Goal: Task Accomplishment & Management: Use online tool/utility

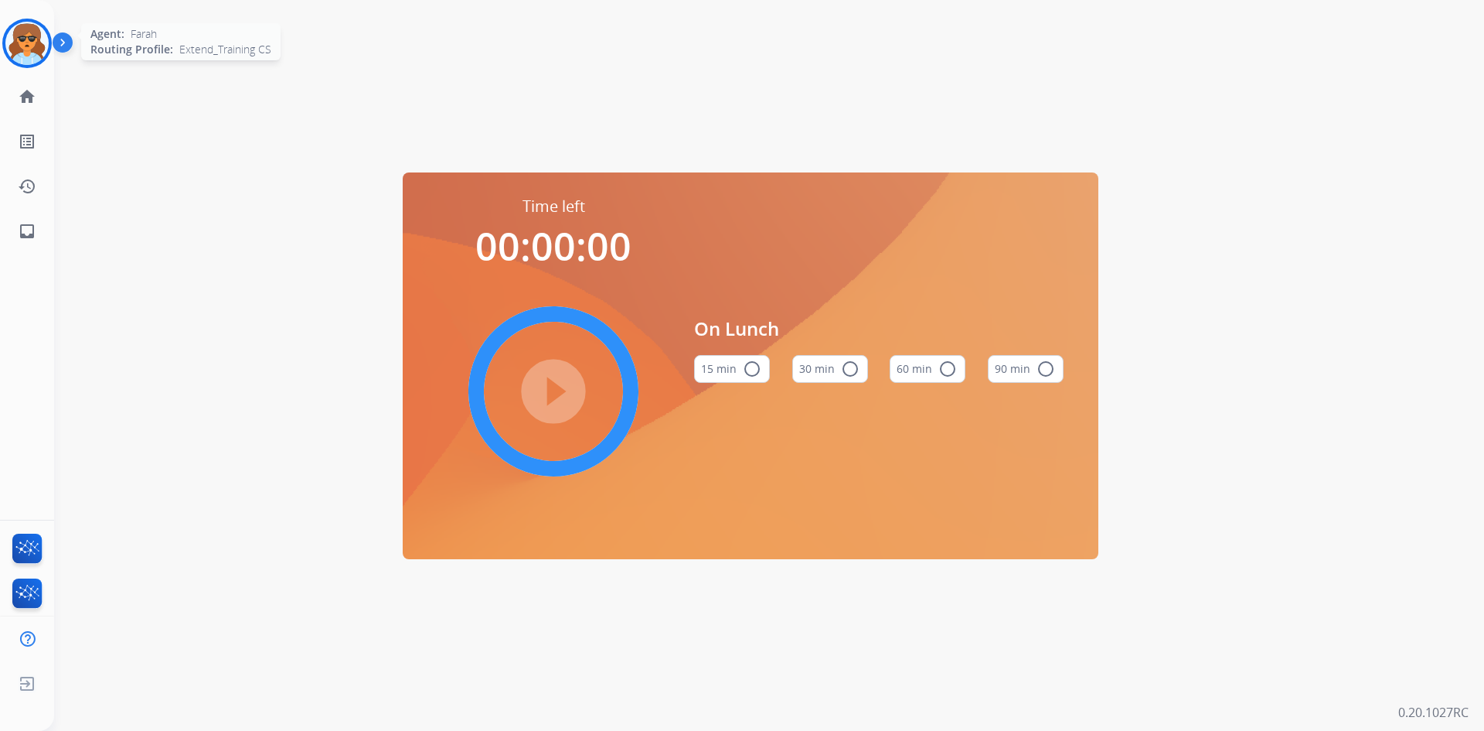
click at [24, 33] on img at bounding box center [26, 43] width 43 height 43
click at [43, 43] on img at bounding box center [26, 43] width 43 height 43
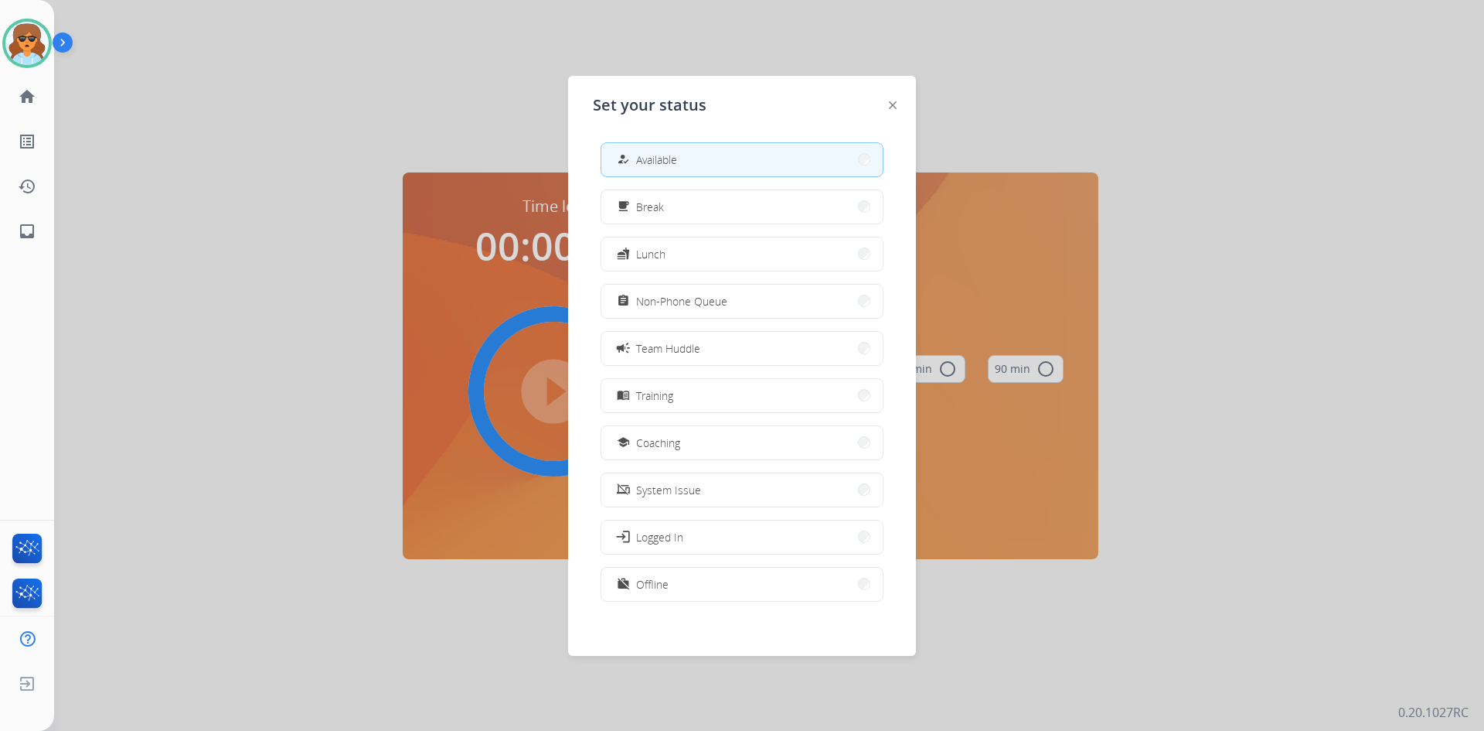
click at [787, 162] on button "how_to_reg Available" at bounding box center [742, 159] width 281 height 33
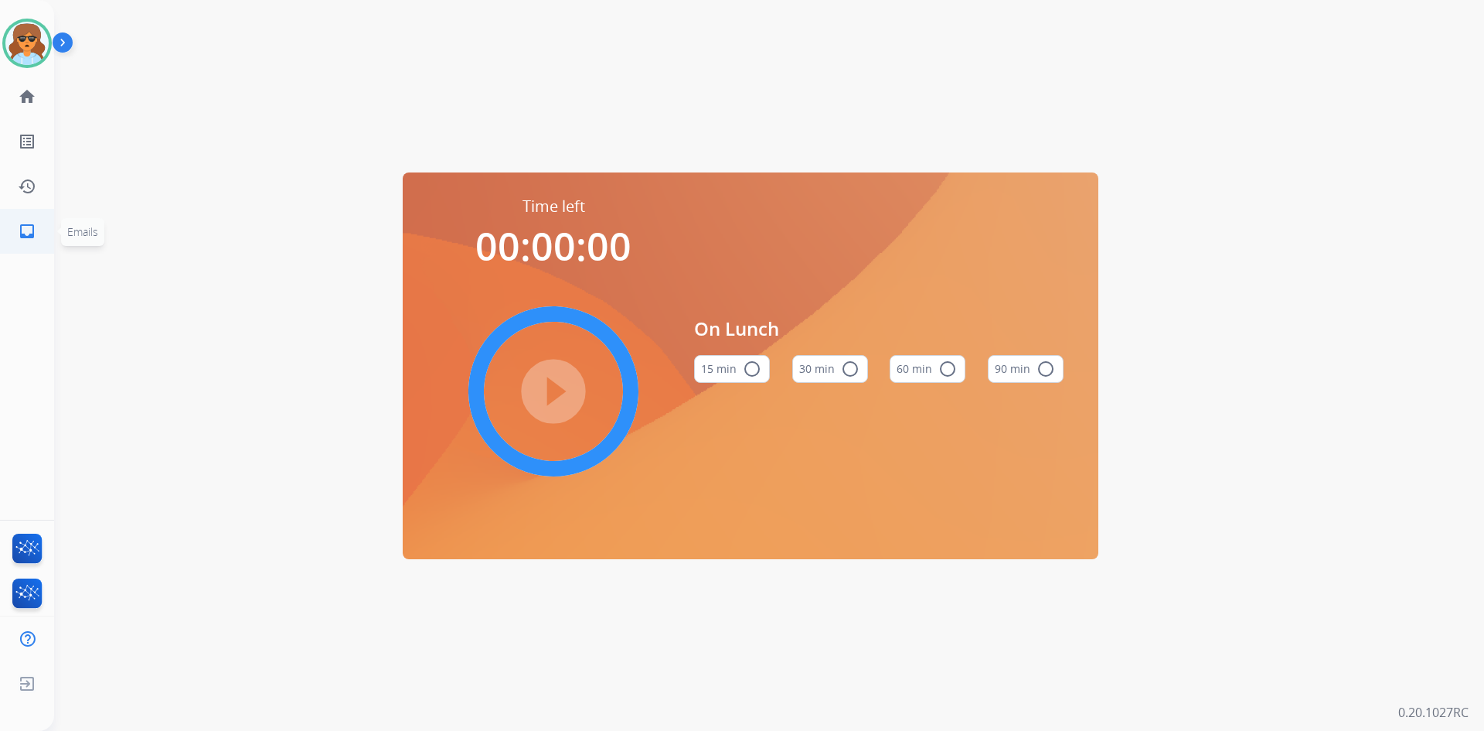
click at [29, 233] on mat-icon "inbox" at bounding box center [27, 231] width 19 height 19
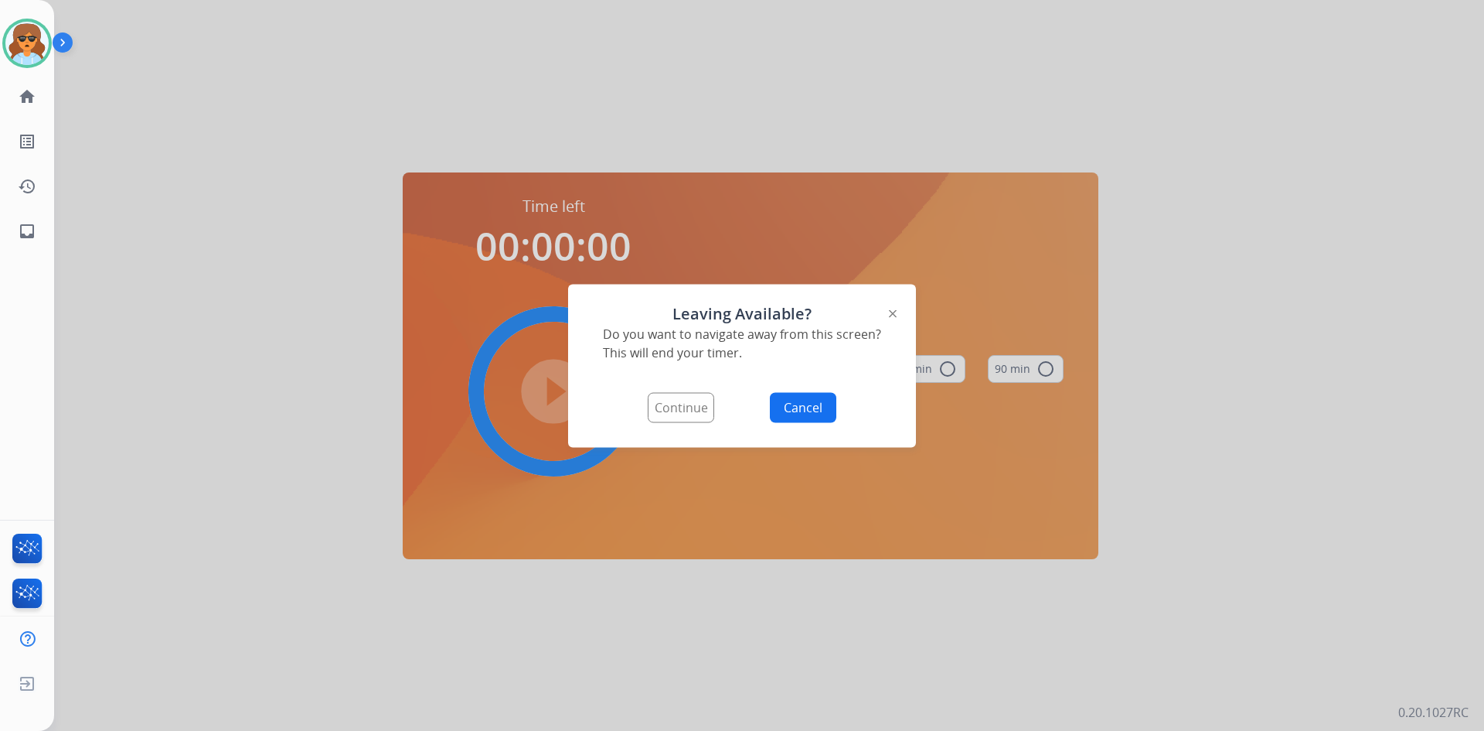
click at [799, 404] on button "Cancel" at bounding box center [803, 407] width 66 height 30
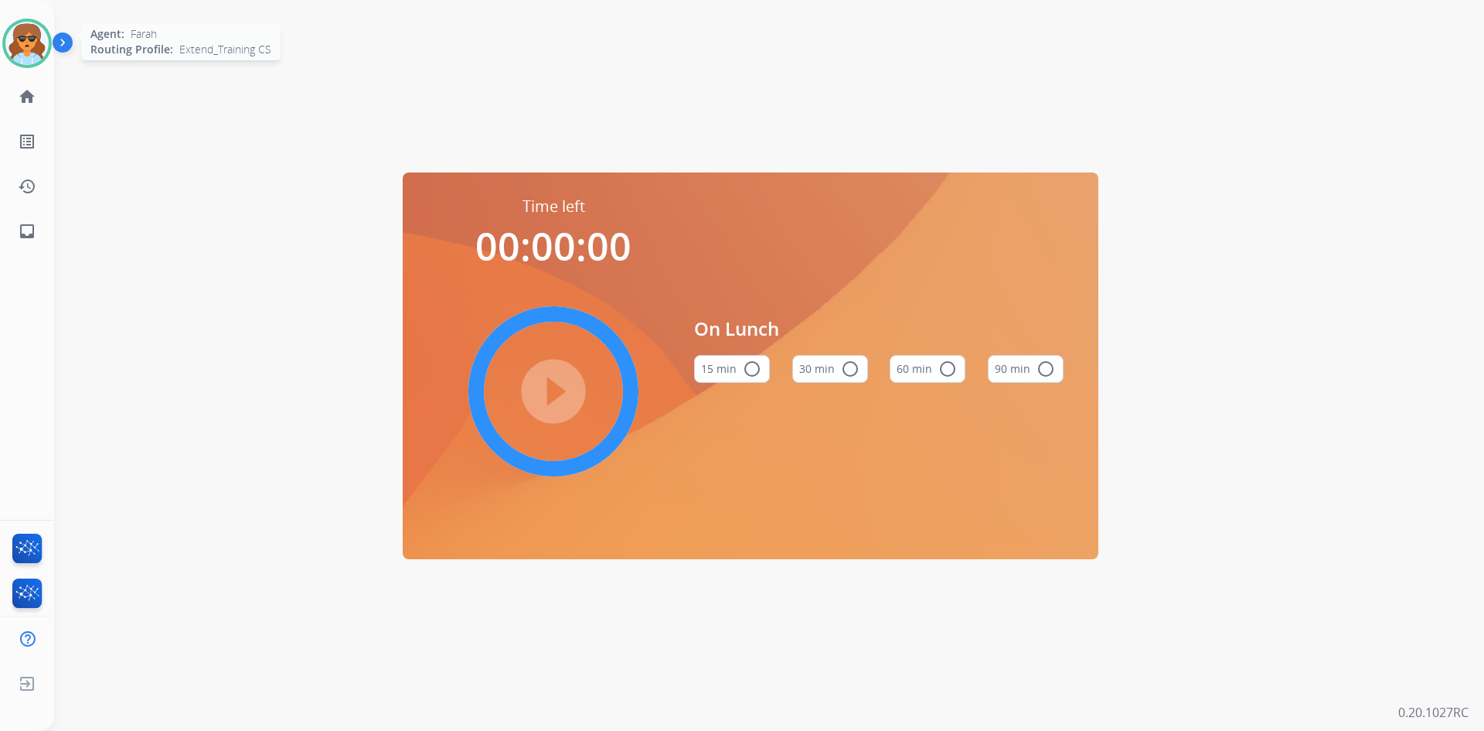
click at [25, 37] on img at bounding box center [26, 43] width 43 height 43
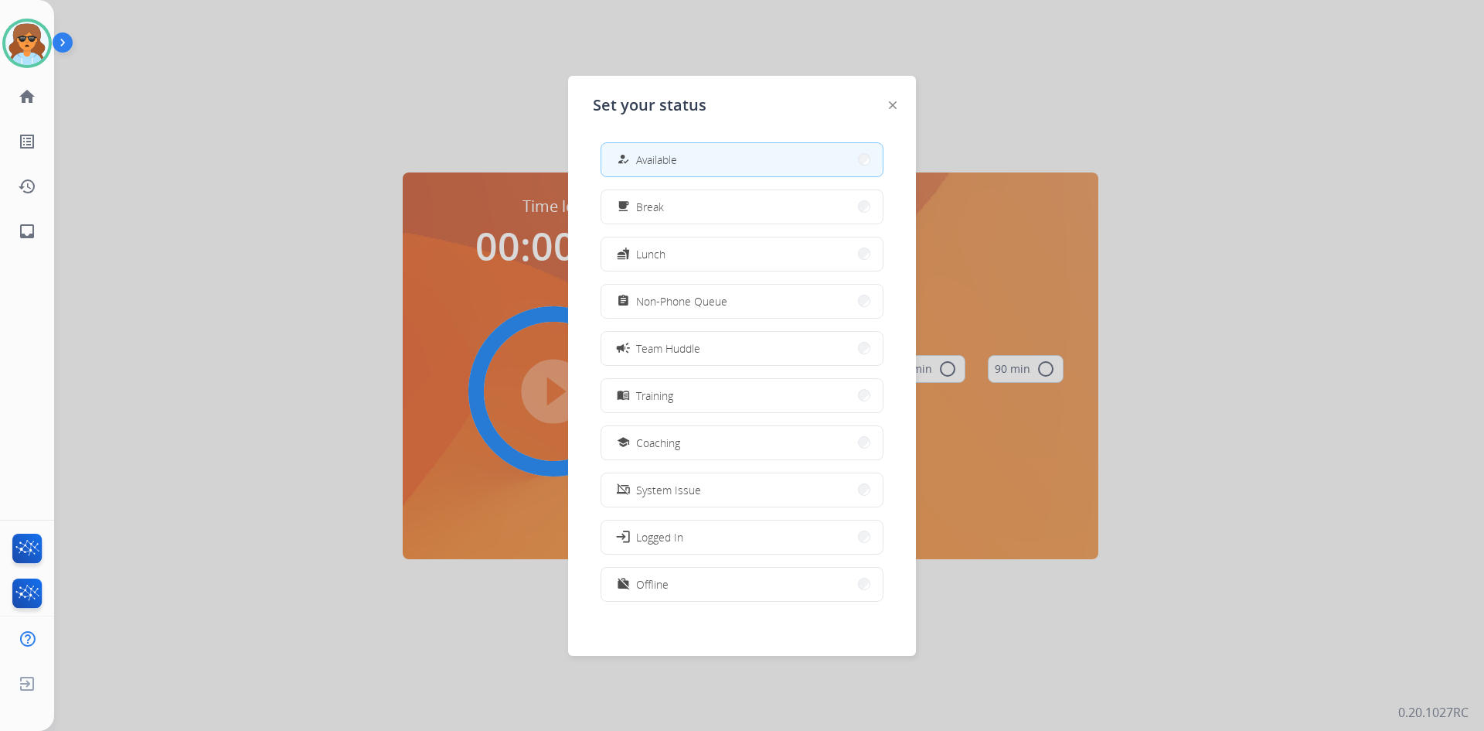
click at [719, 155] on button "how_to_reg Available" at bounding box center [742, 159] width 281 height 33
select select "**********"
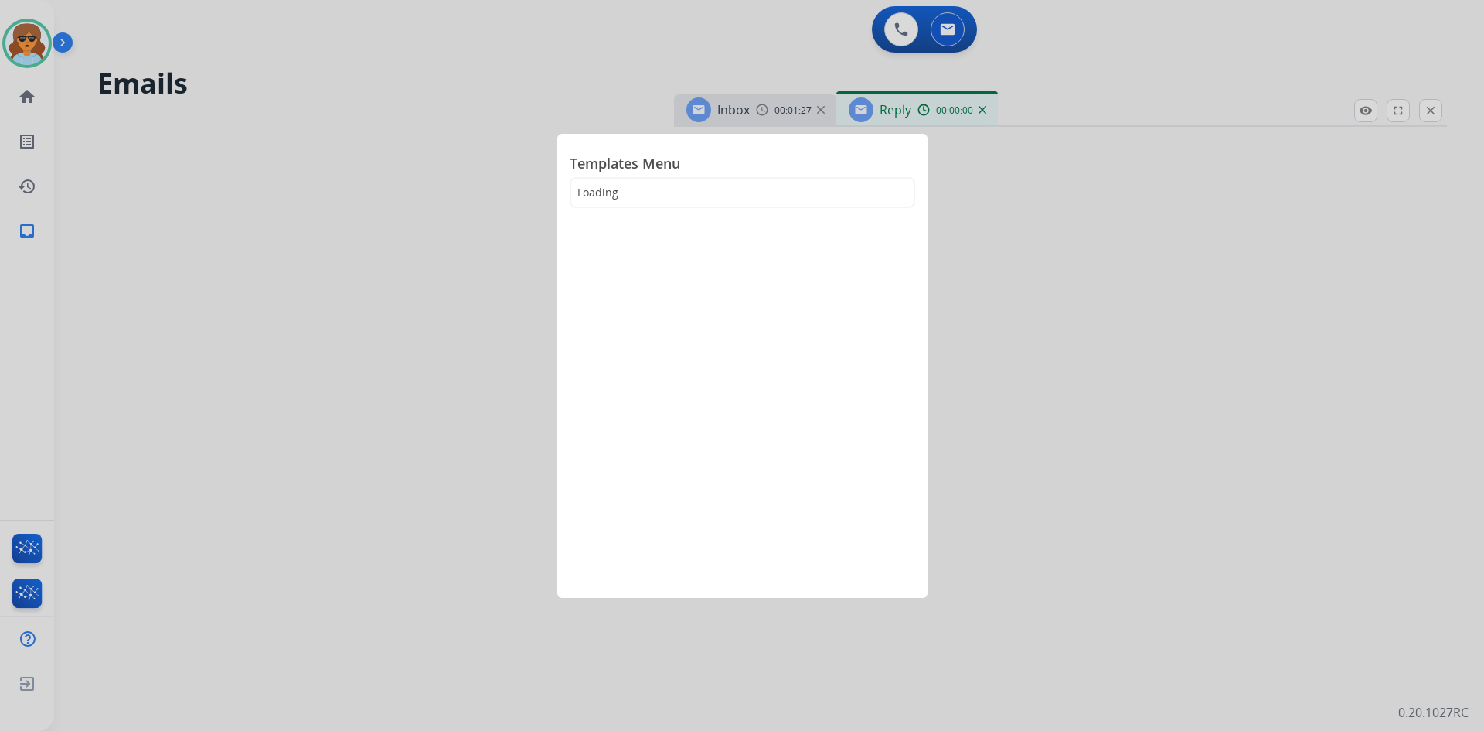
select select "**********"
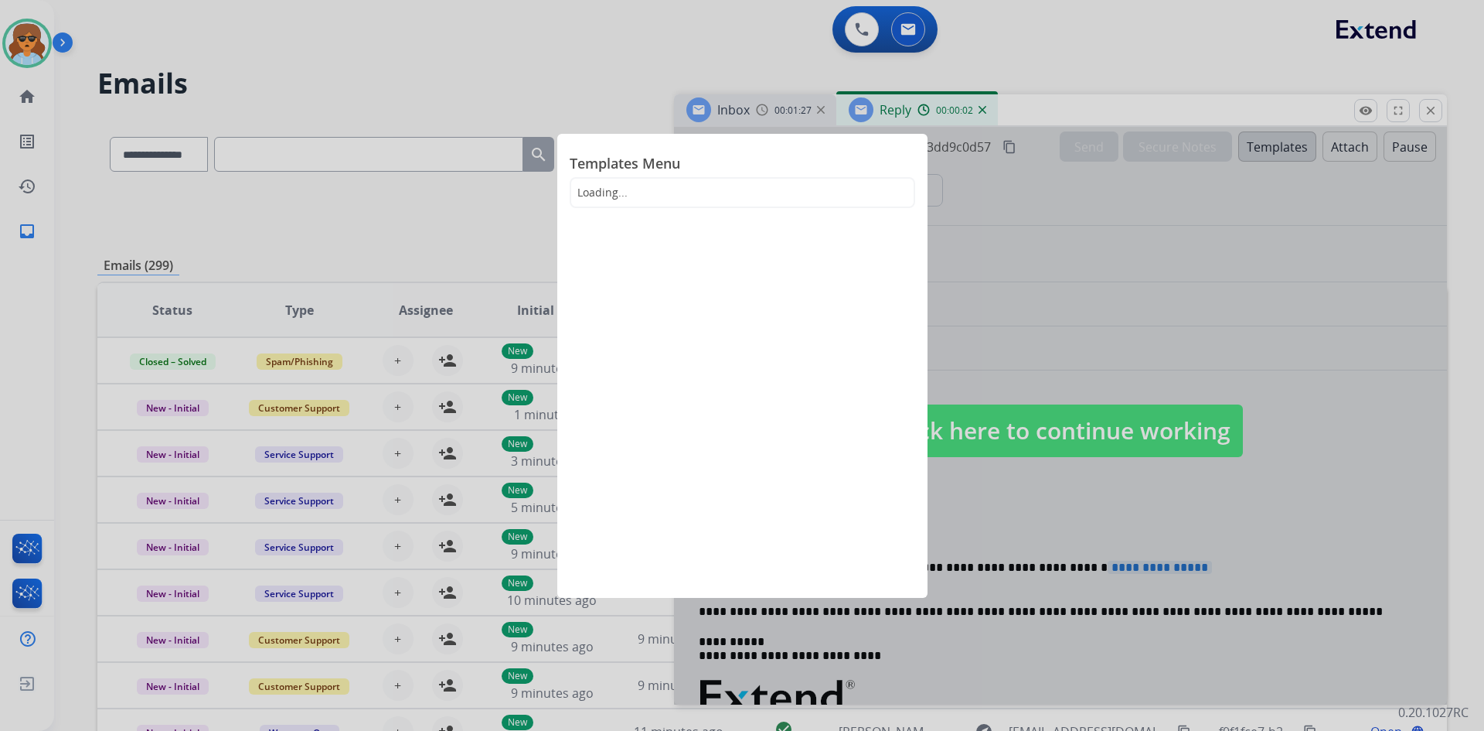
click at [510, 103] on div at bounding box center [742, 365] width 1484 height 731
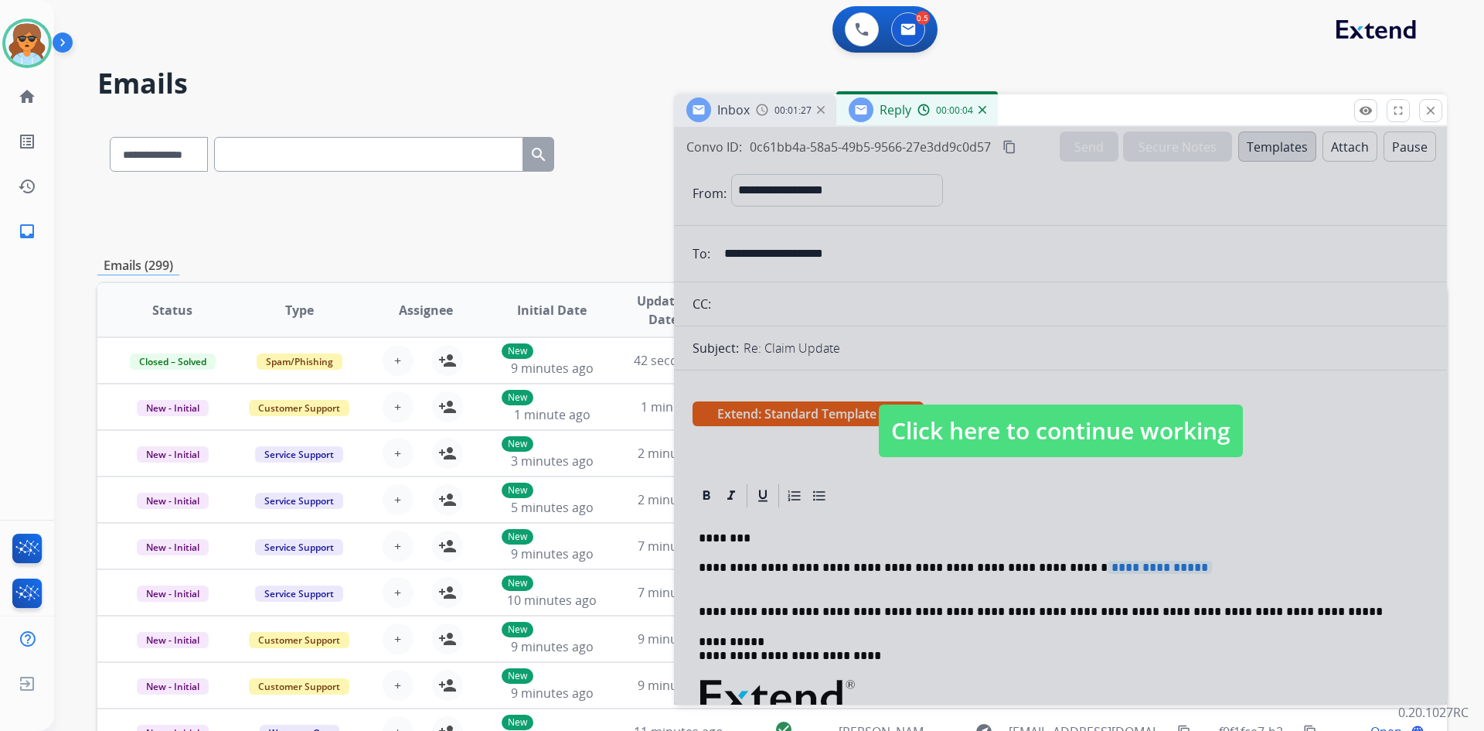
click at [1045, 421] on span "Click here to continue working" at bounding box center [1061, 430] width 364 height 53
select select
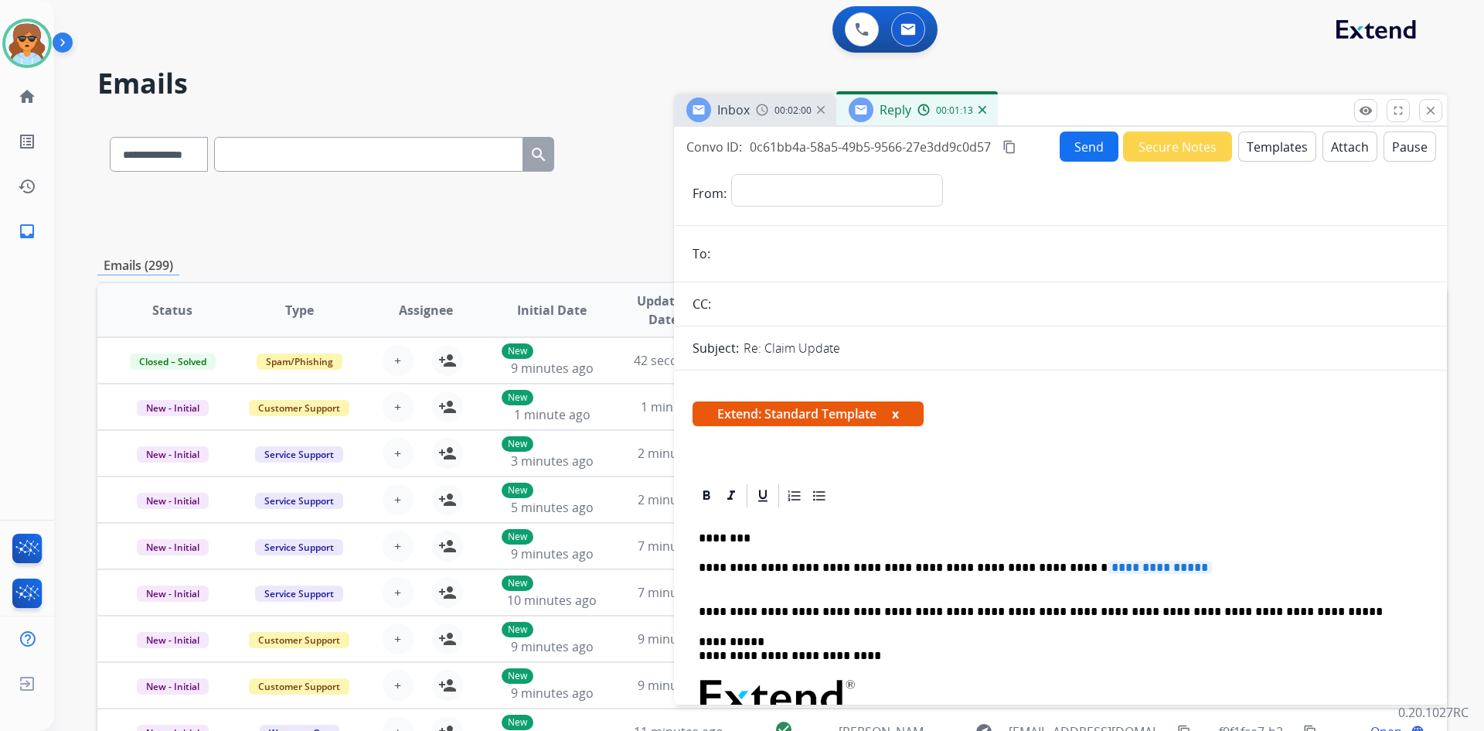
click at [1259, 143] on button "Templates" at bounding box center [1278, 146] width 78 height 30
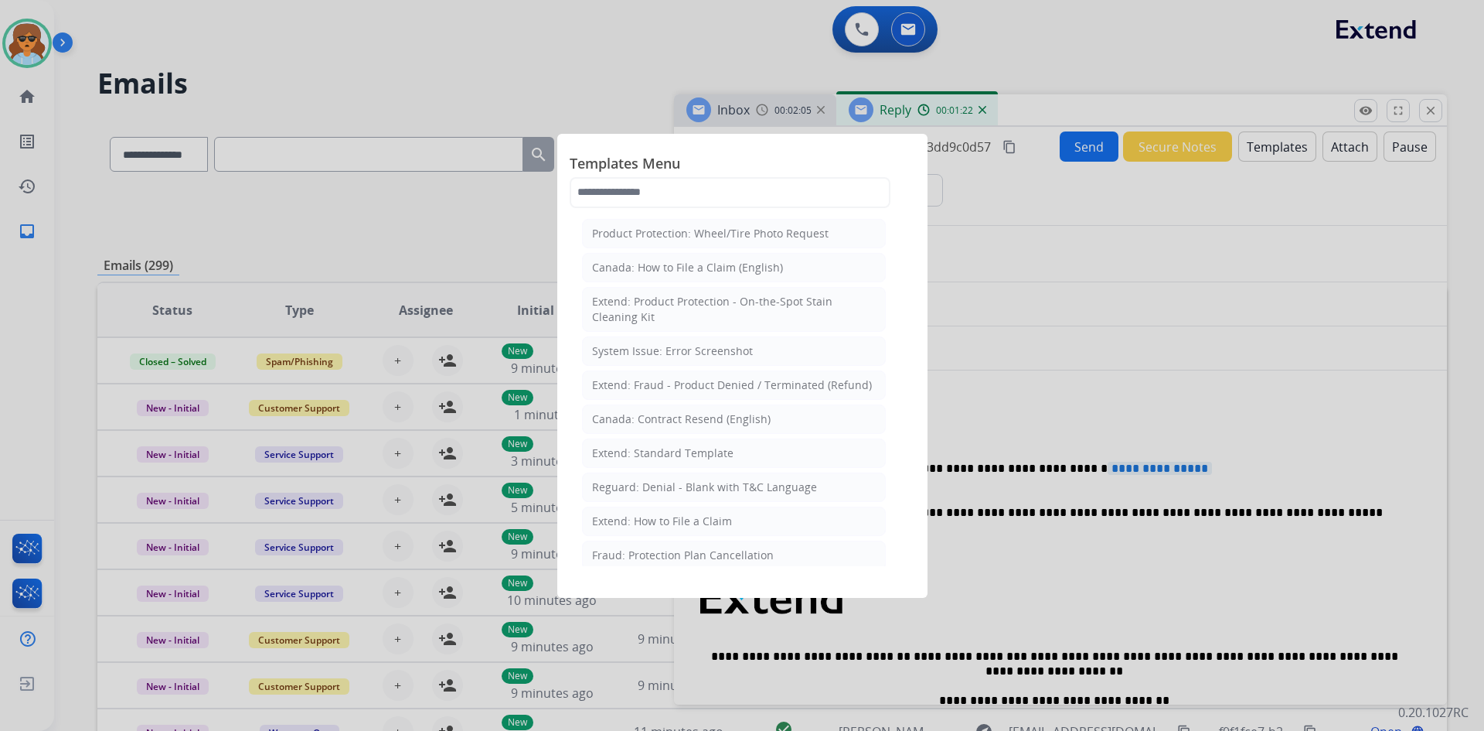
click at [885, 152] on span "Templates Menu" at bounding box center [743, 164] width 346 height 25
click at [1219, 106] on div at bounding box center [742, 365] width 1484 height 731
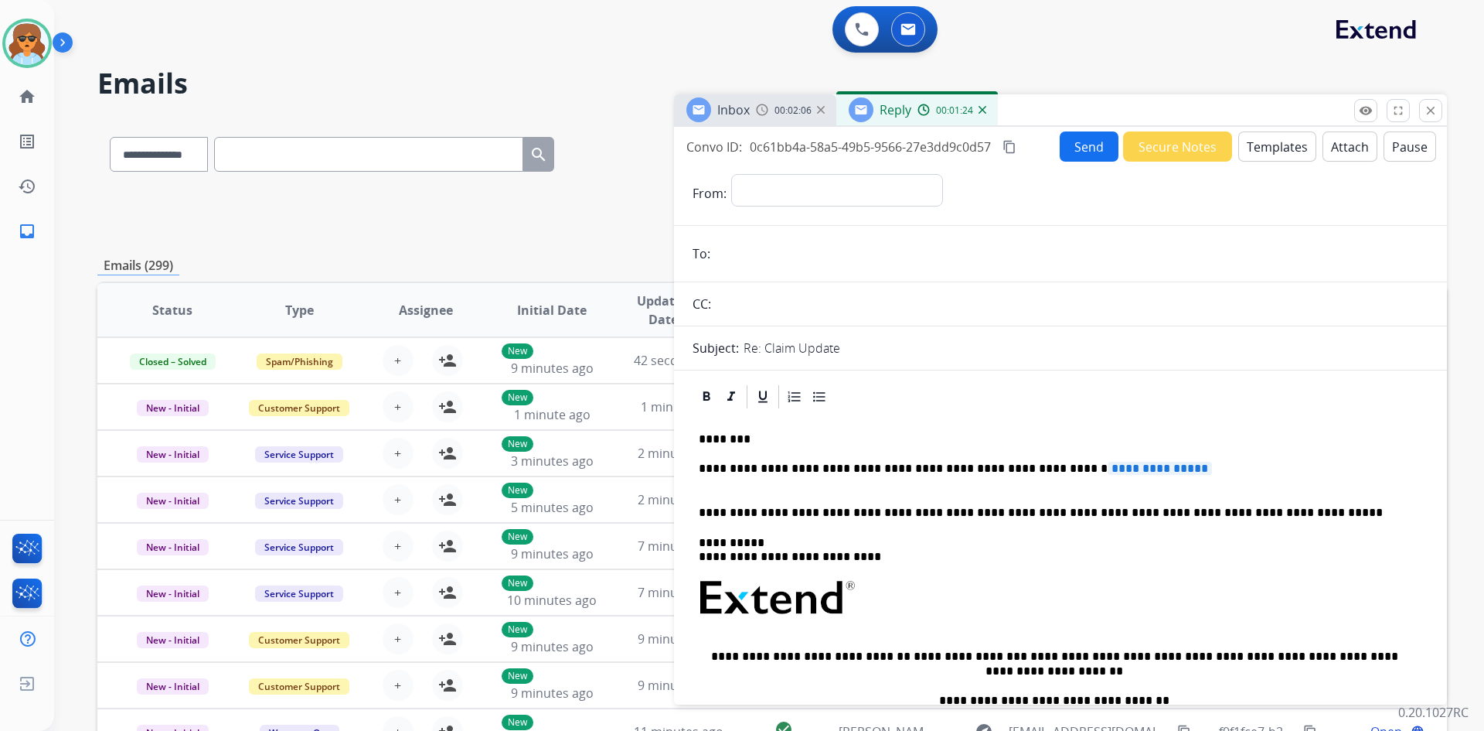
click at [1217, 106] on div "Inbox 00:02:06 Reply 00:01:24" at bounding box center [1060, 110] width 773 height 32
click at [758, 104] on img at bounding box center [762, 110] width 12 height 12
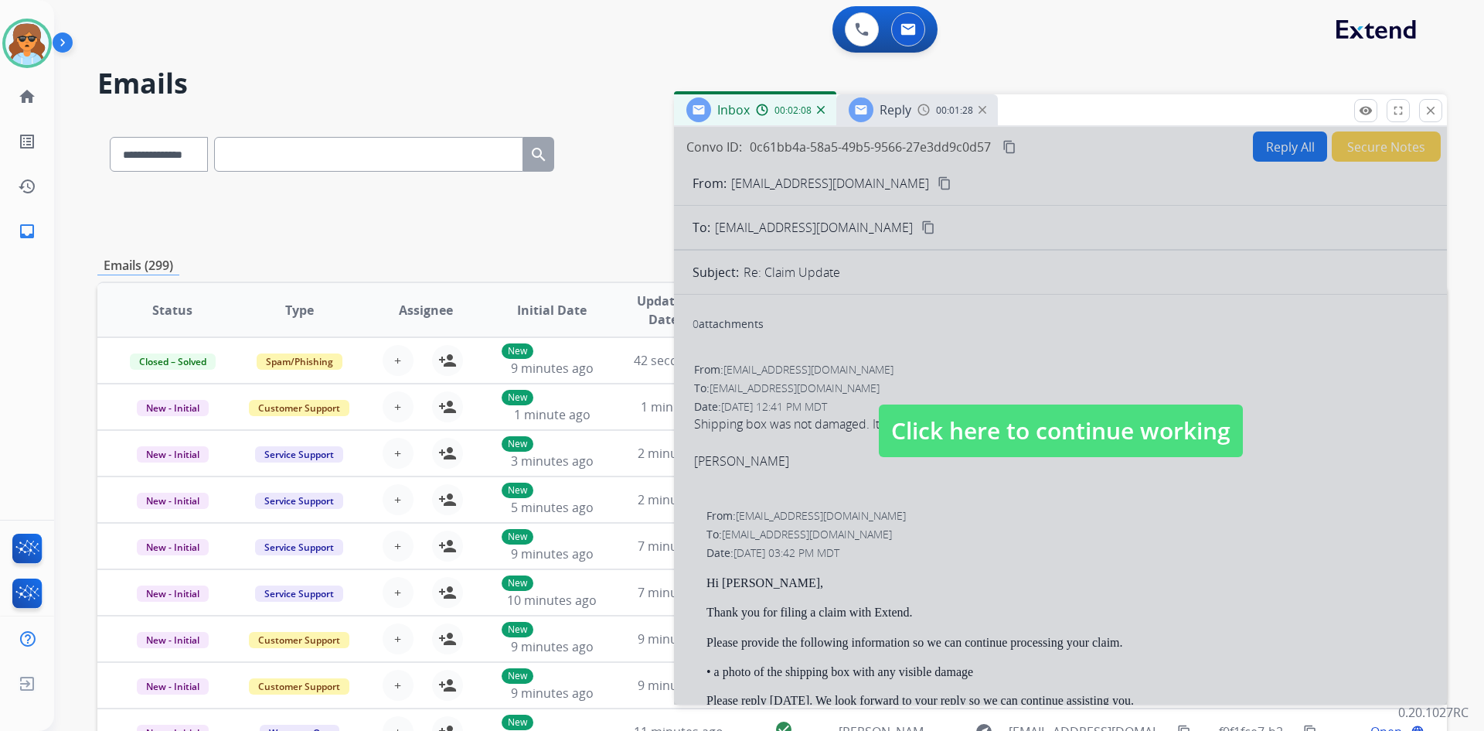
drag, startPoint x: 1088, startPoint y: 428, endPoint x: 1067, endPoint y: 431, distance: 21.1
click at [1087, 428] on span "Click here to continue working" at bounding box center [1061, 430] width 364 height 53
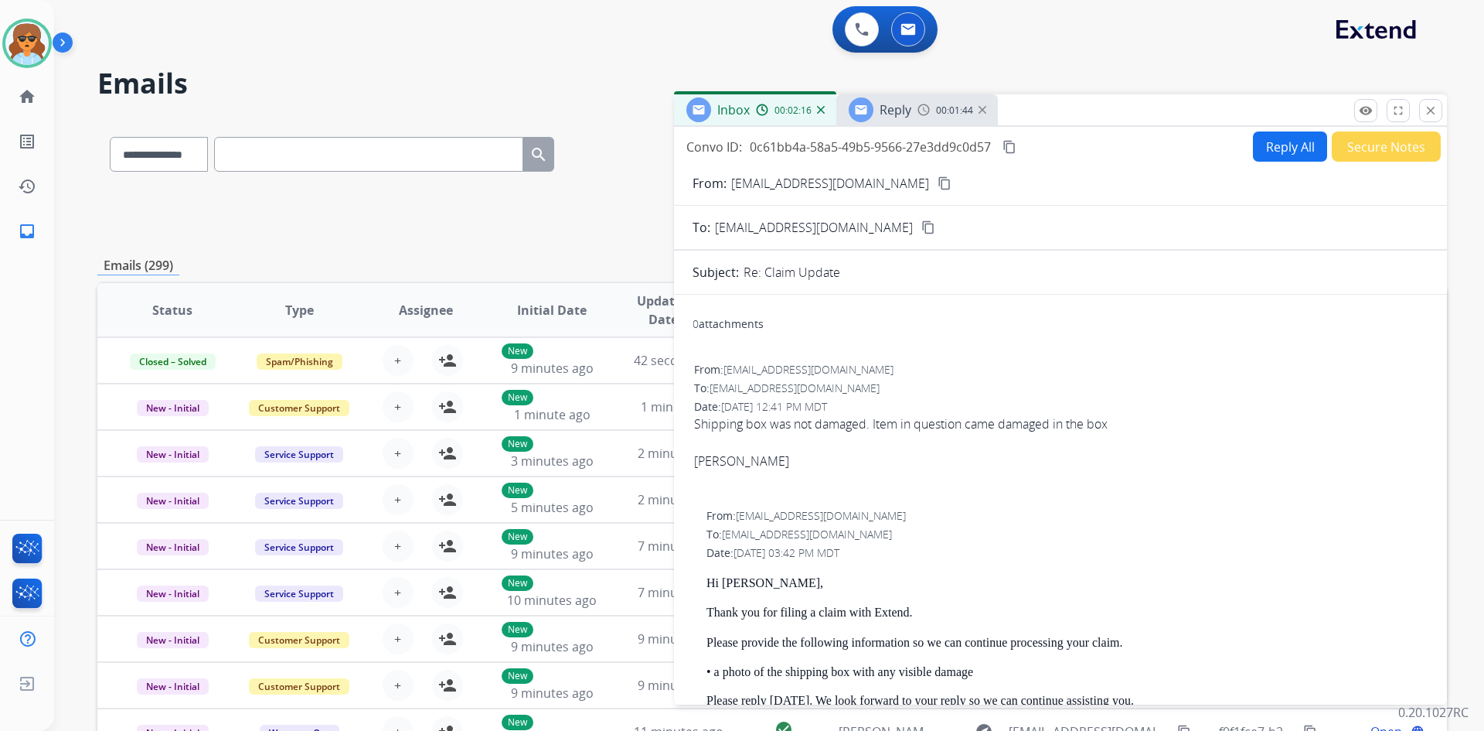
click at [1371, 148] on button "Secure Notes" at bounding box center [1386, 146] width 109 height 30
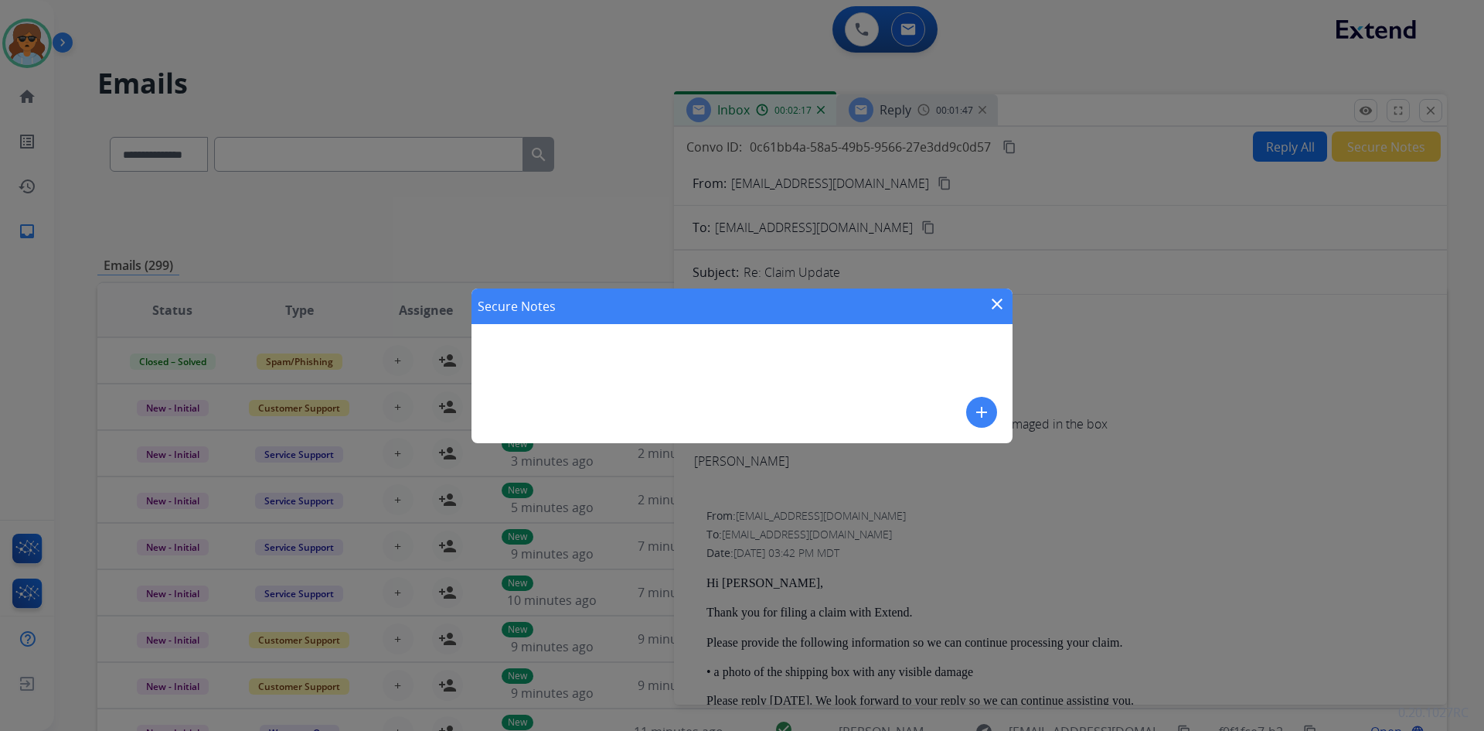
click at [971, 407] on button "add" at bounding box center [981, 412] width 31 height 31
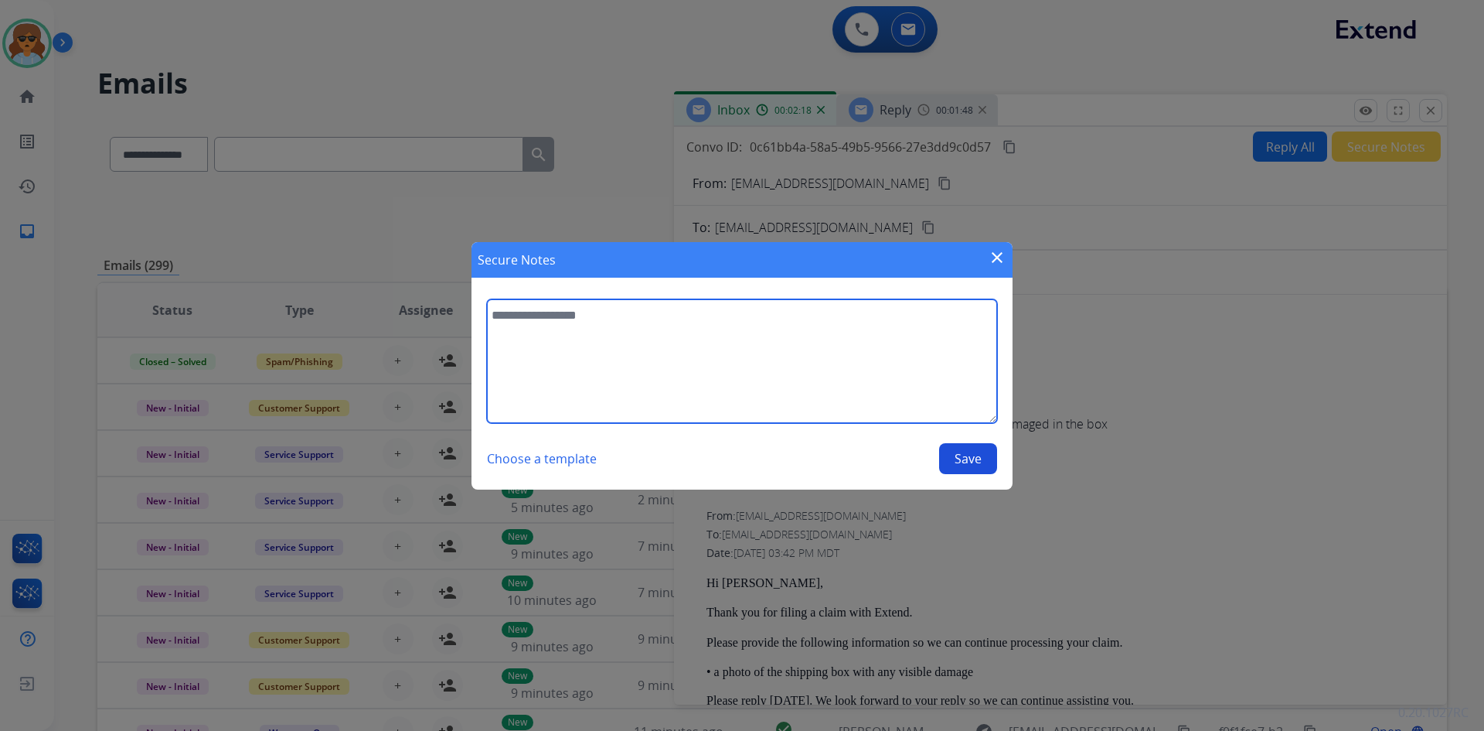
click at [583, 333] on textarea at bounding box center [742, 361] width 510 height 124
type textarea "*"
type textarea "**********"
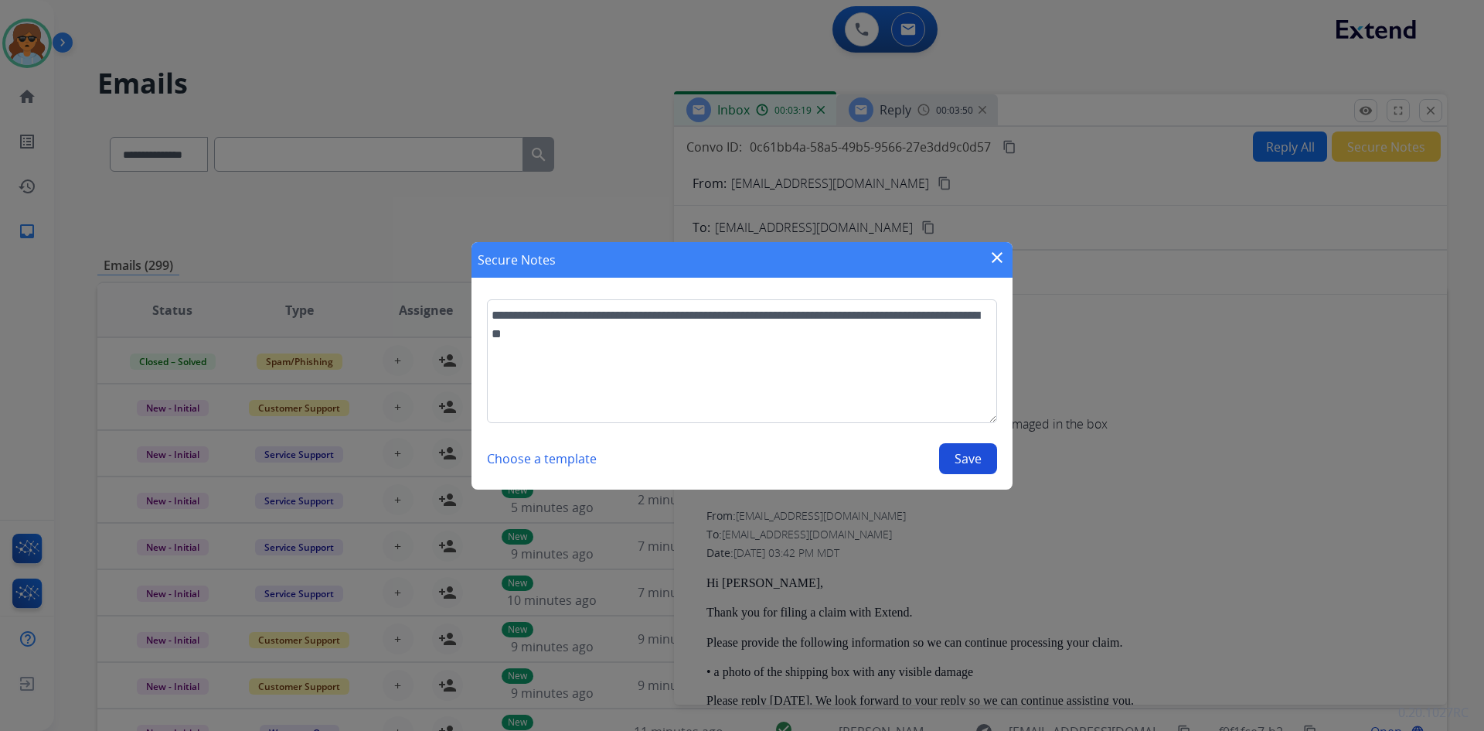
click at [970, 455] on button "Save" at bounding box center [968, 458] width 58 height 31
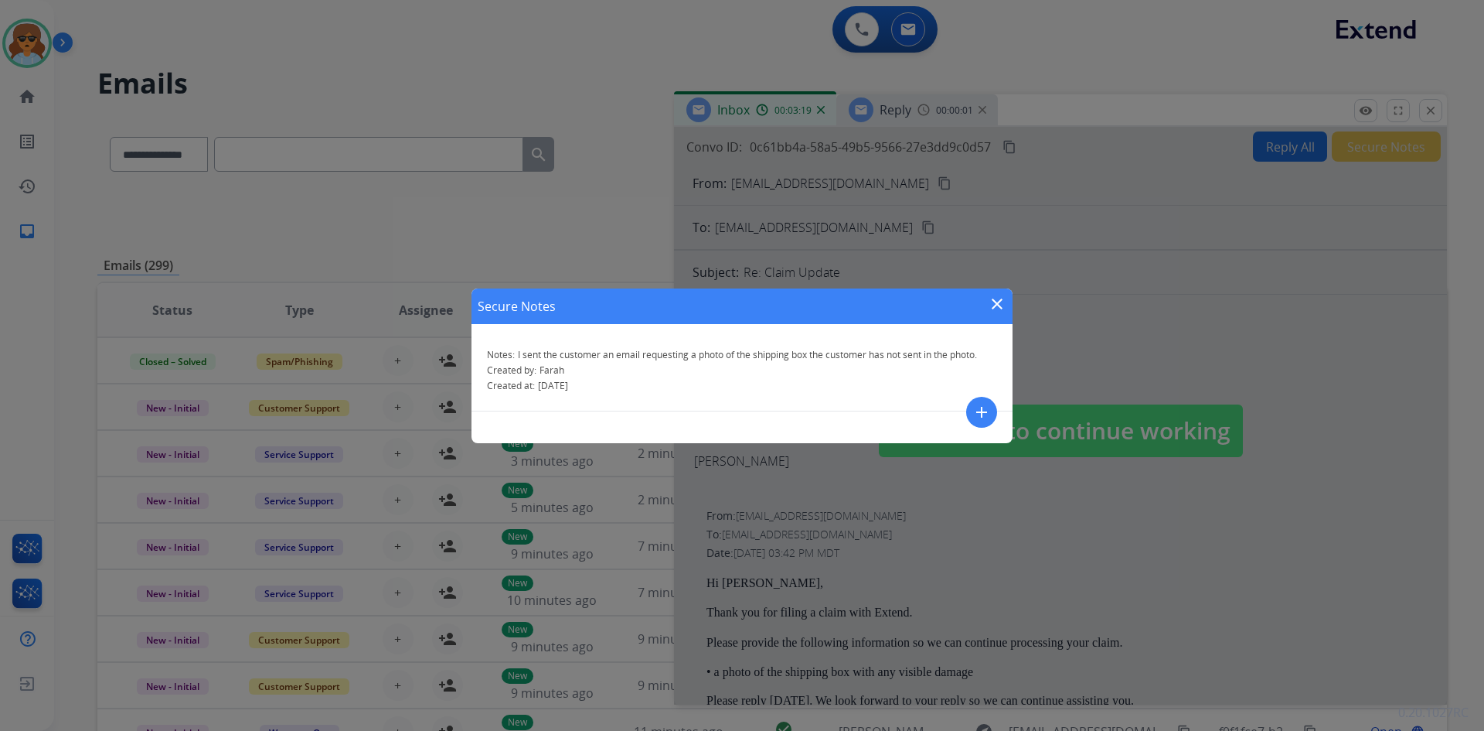
click at [1001, 305] on mat-icon "close" at bounding box center [997, 304] width 19 height 19
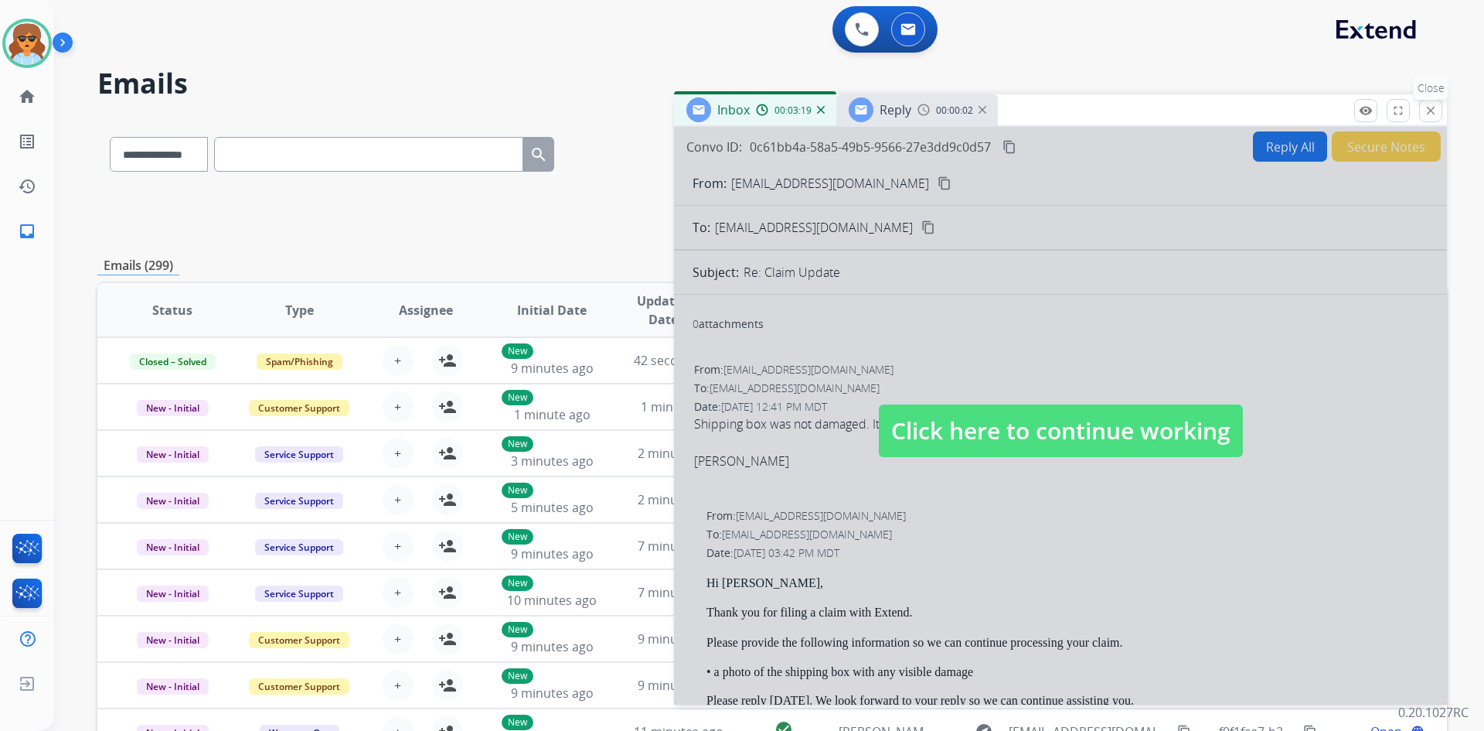
click at [1430, 111] on mat-icon "close" at bounding box center [1431, 111] width 14 height 14
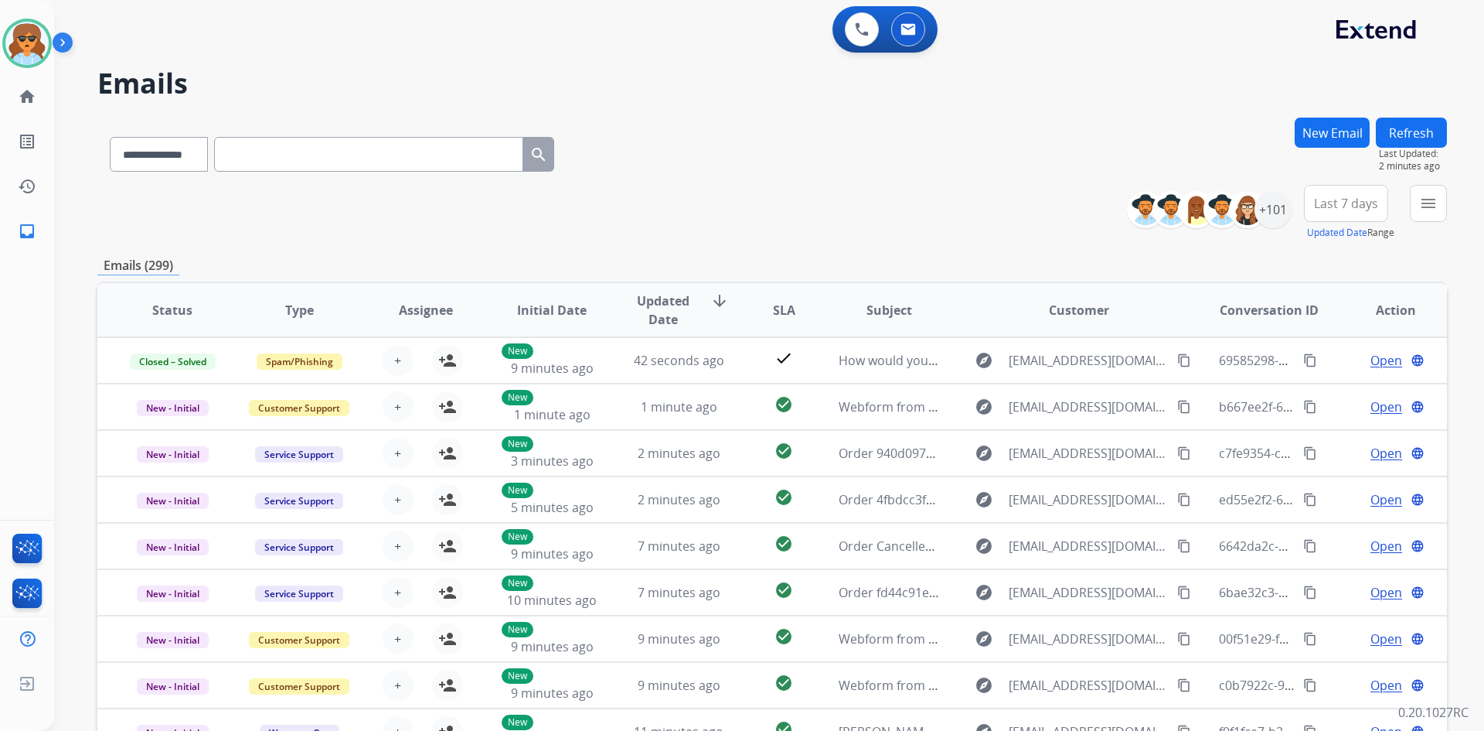
click at [1330, 201] on span "Last 7 days" at bounding box center [1346, 203] width 64 height 6
click at [1330, 395] on div "Last 90 days" at bounding box center [1341, 391] width 85 height 23
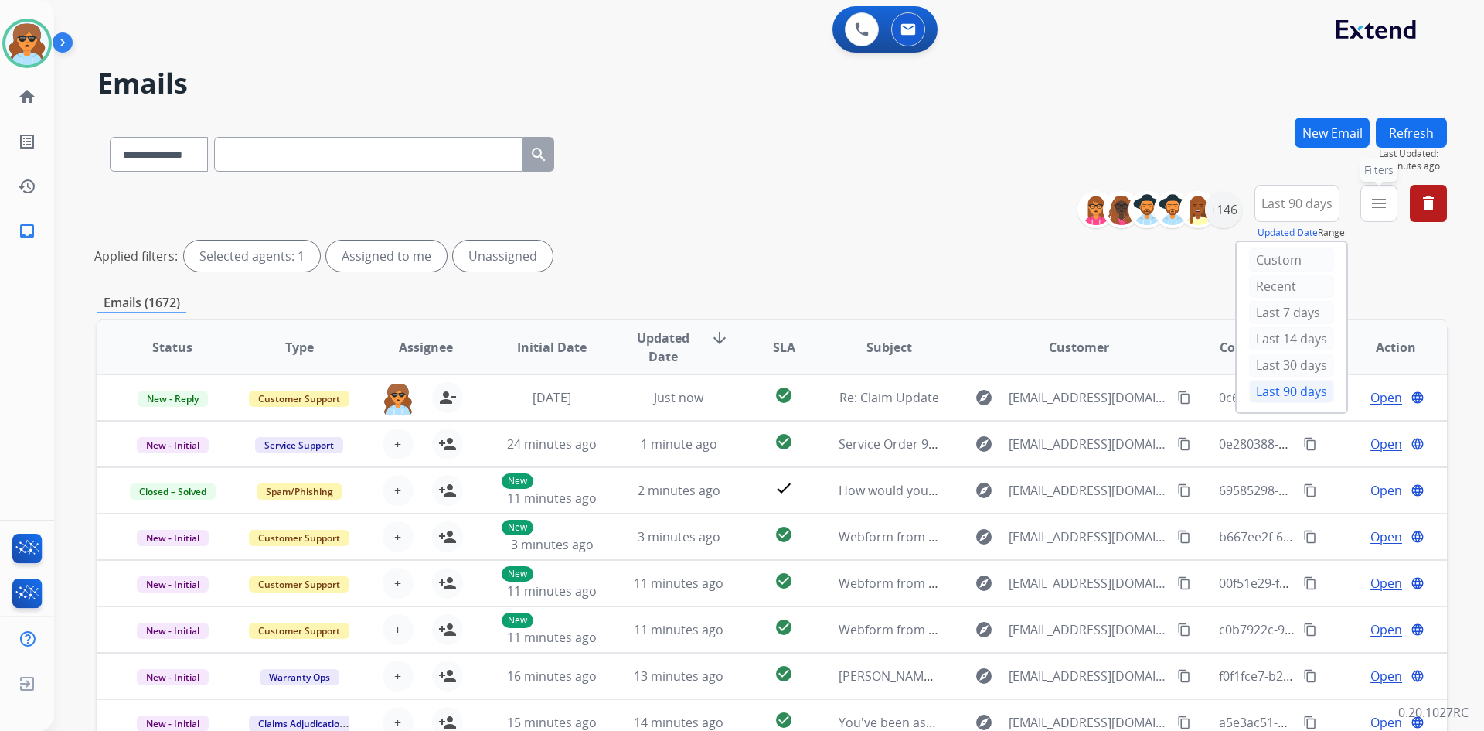
click at [1386, 206] on mat-icon "menu" at bounding box center [1379, 203] width 19 height 19
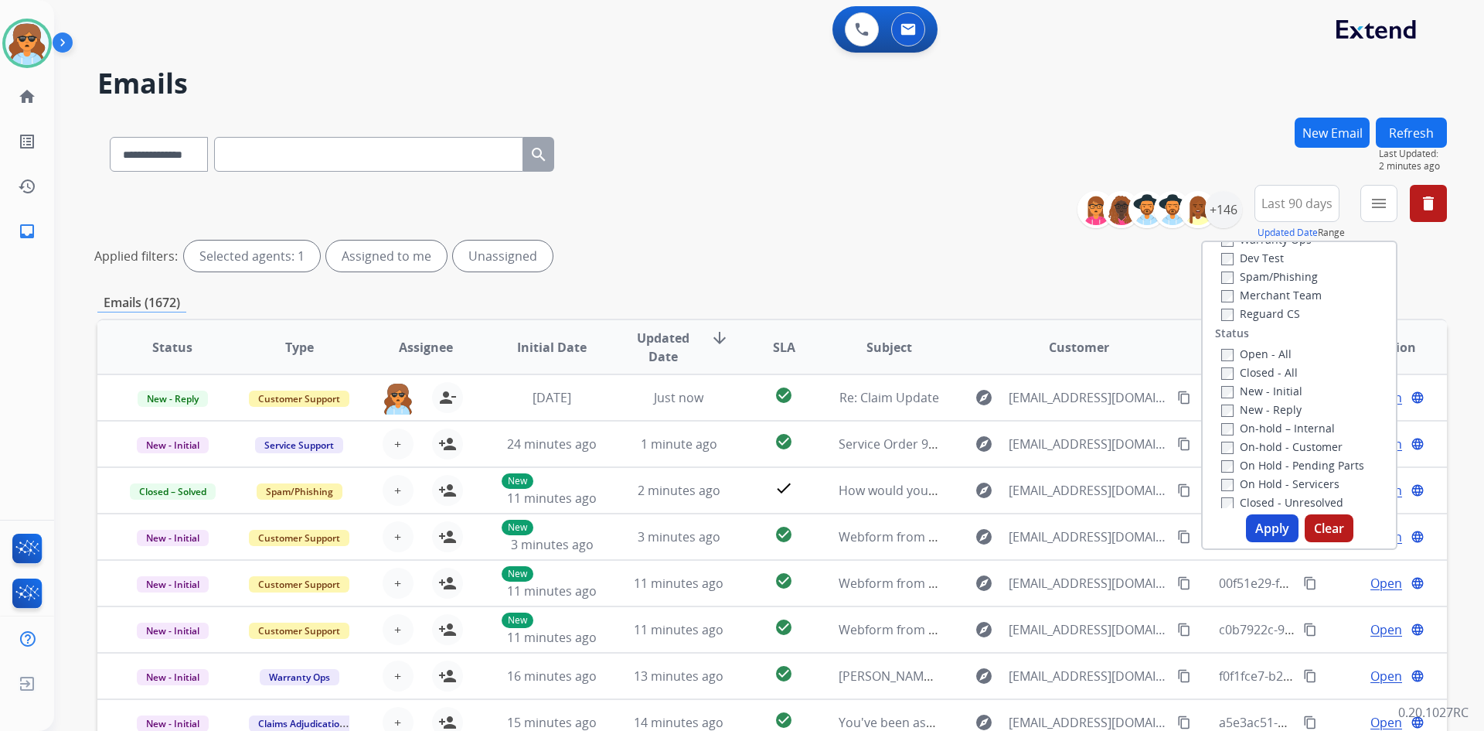
scroll to position [155, 0]
click at [1231, 339] on label "Open - All" at bounding box center [1257, 332] width 70 height 15
click at [1266, 527] on button "Apply" at bounding box center [1272, 528] width 53 height 28
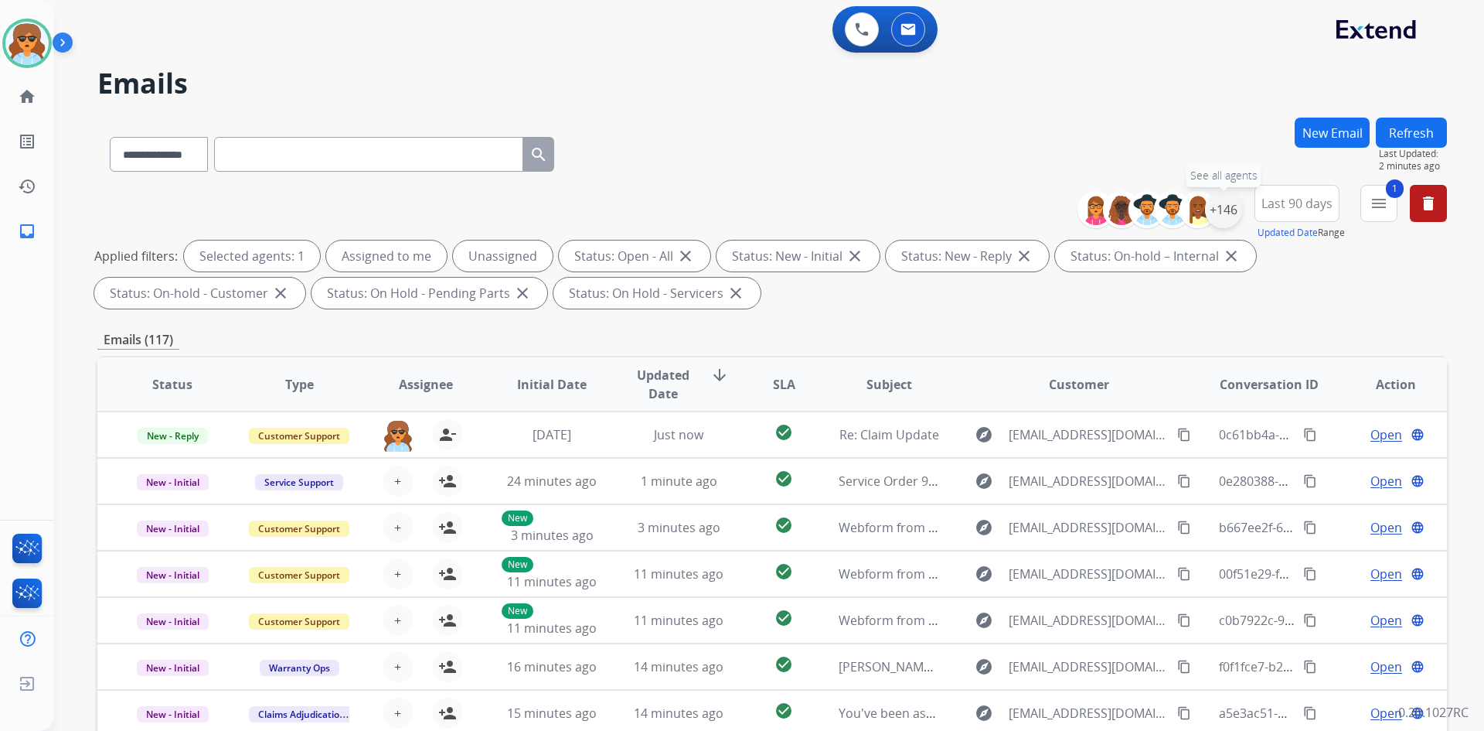
click at [1216, 204] on div "+146" at bounding box center [1223, 209] width 37 height 37
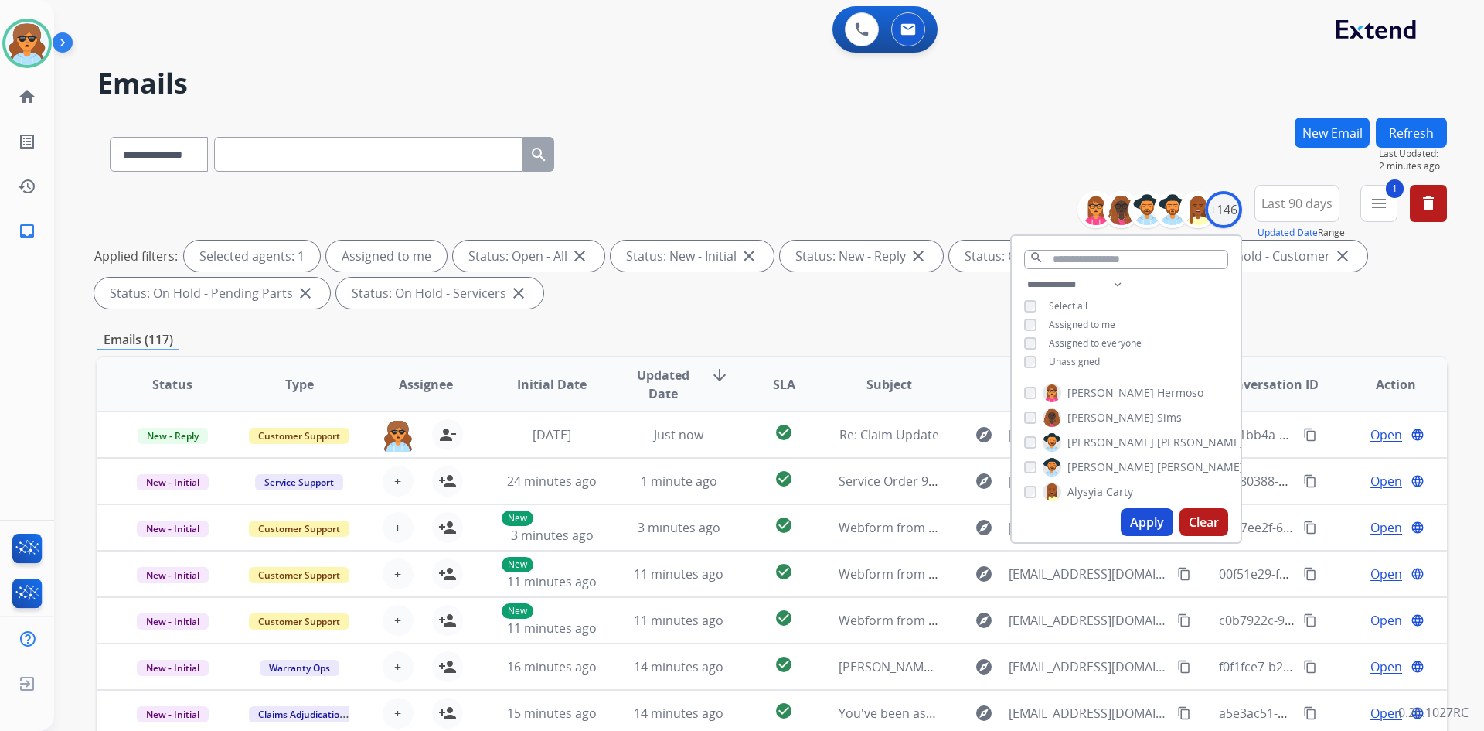
click at [1137, 522] on button "Apply" at bounding box center [1147, 522] width 53 height 28
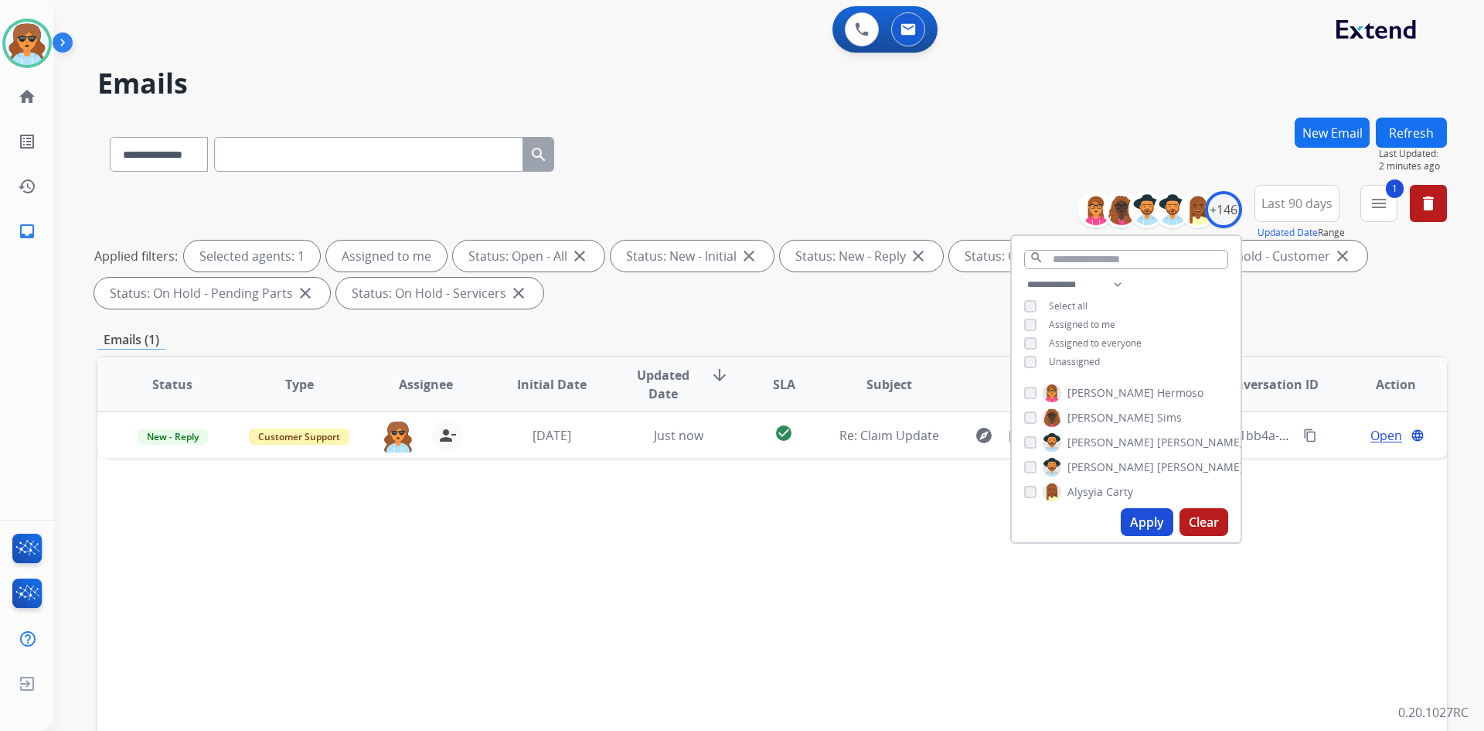
drag, startPoint x: 1290, startPoint y: 332, endPoint x: 1281, endPoint y: 329, distance: 9.0
click at [1290, 331] on div "Emails (1)" at bounding box center [772, 339] width 1350 height 19
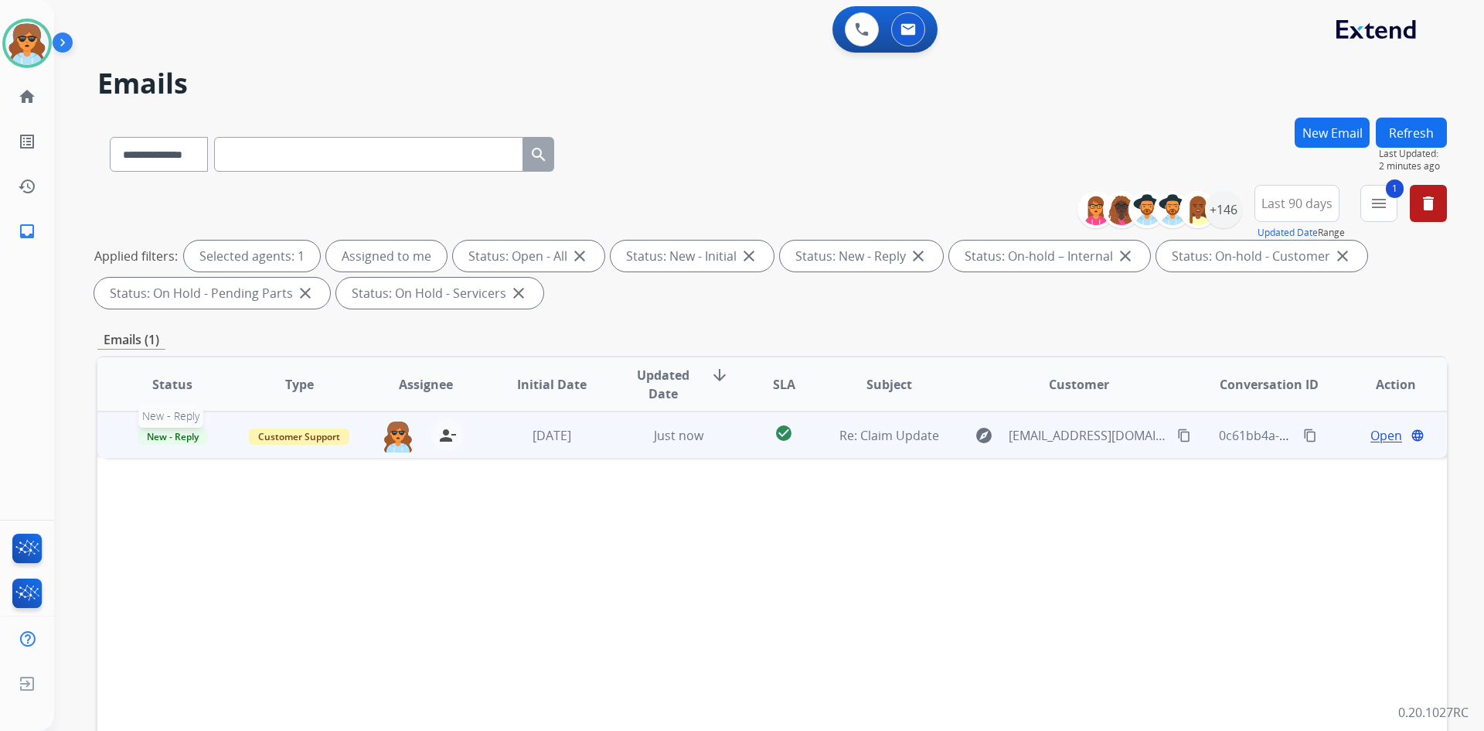
click at [169, 438] on span "New - Reply" at bounding box center [173, 436] width 70 height 16
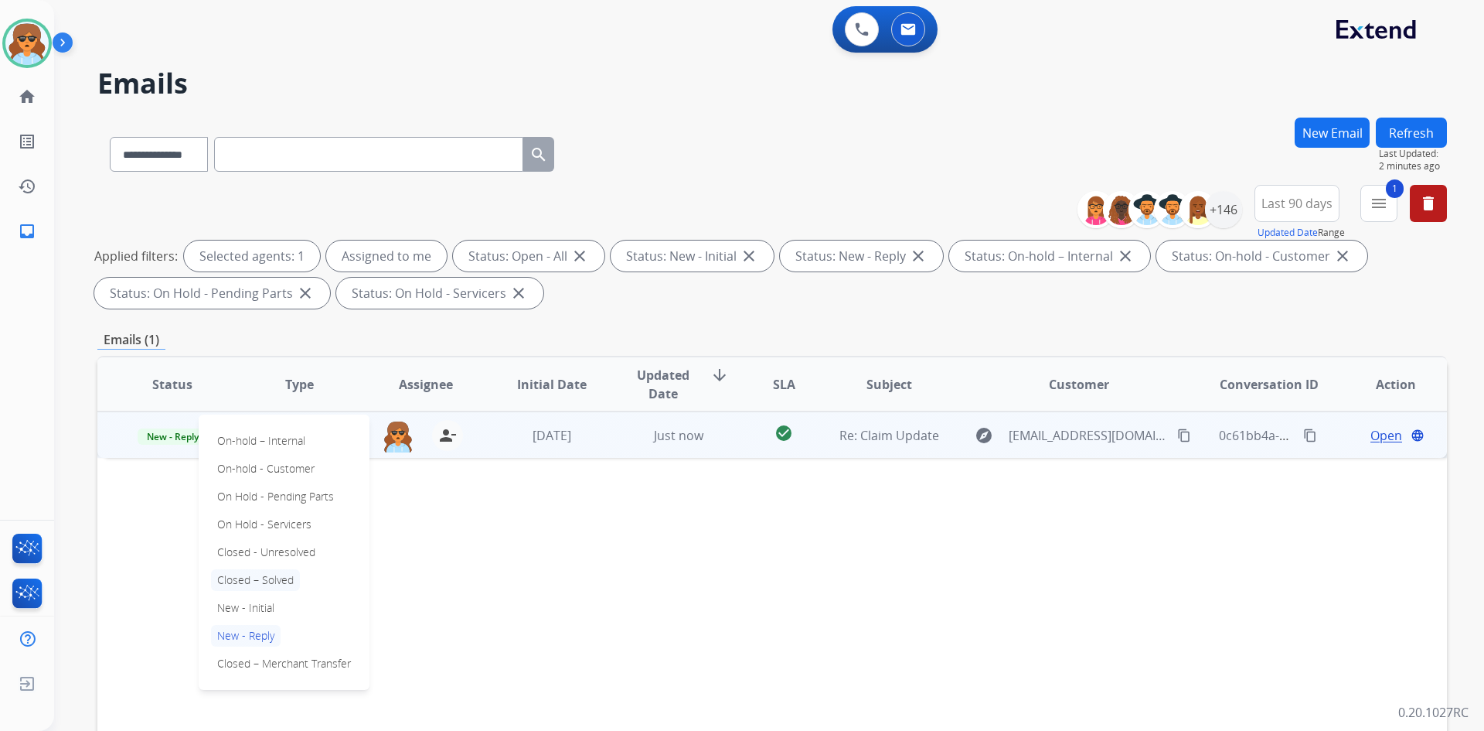
click at [268, 581] on p "Closed – Solved" at bounding box center [255, 580] width 89 height 22
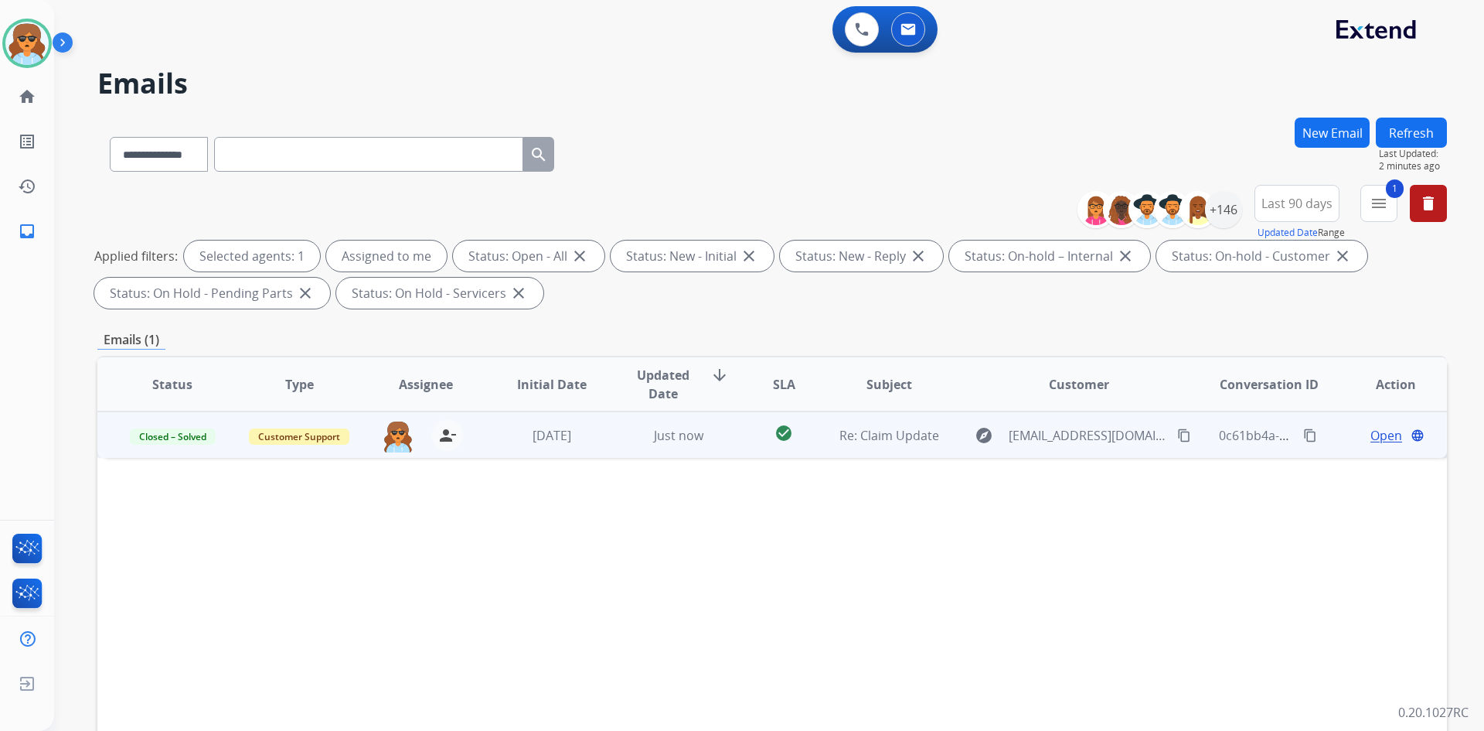
click at [607, 550] on div "Status Type Assignee Initial Date Updated Date arrow_downward SLA Subject Custo…" at bounding box center [772, 615] width 1350 height 518
click at [1411, 119] on button "Refresh" at bounding box center [1411, 133] width 71 height 30
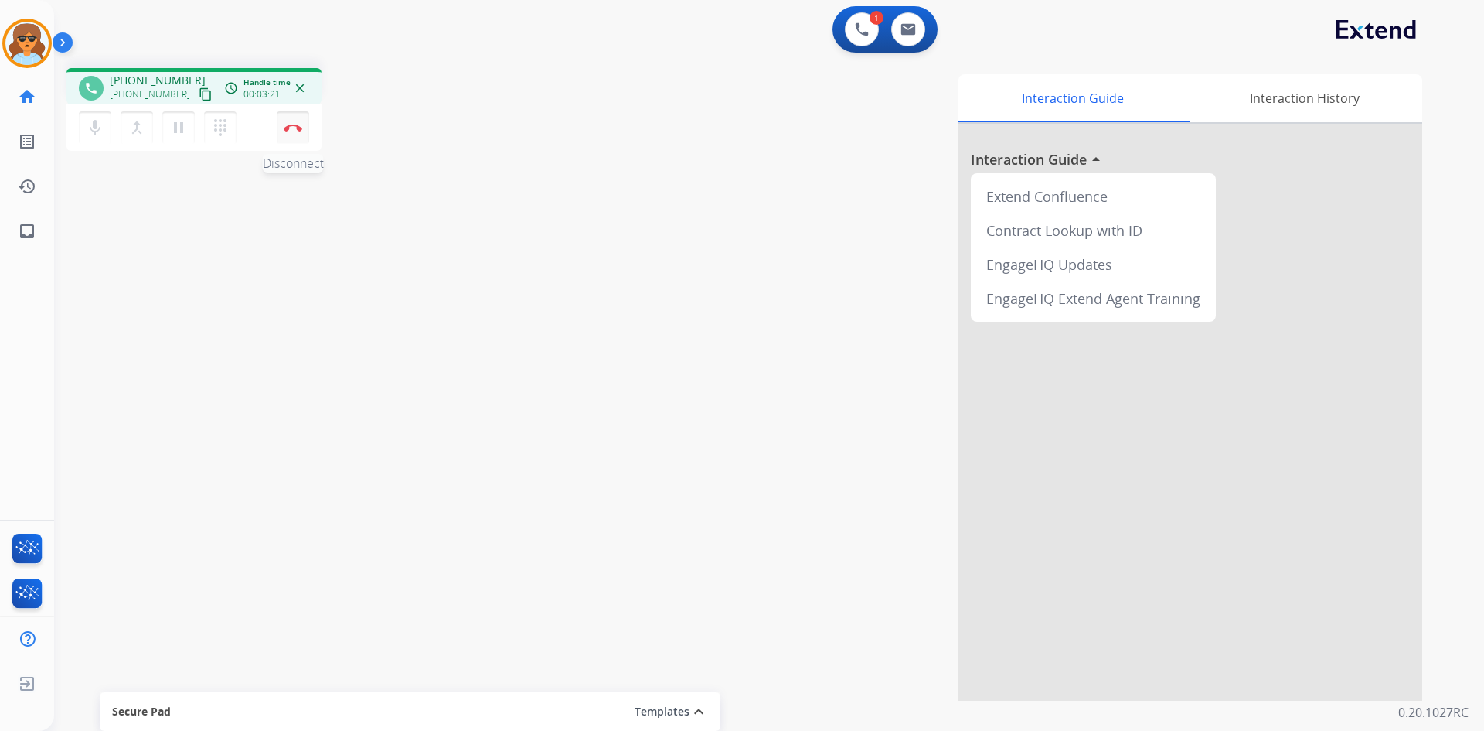
click at [298, 129] on img at bounding box center [293, 128] width 19 height 8
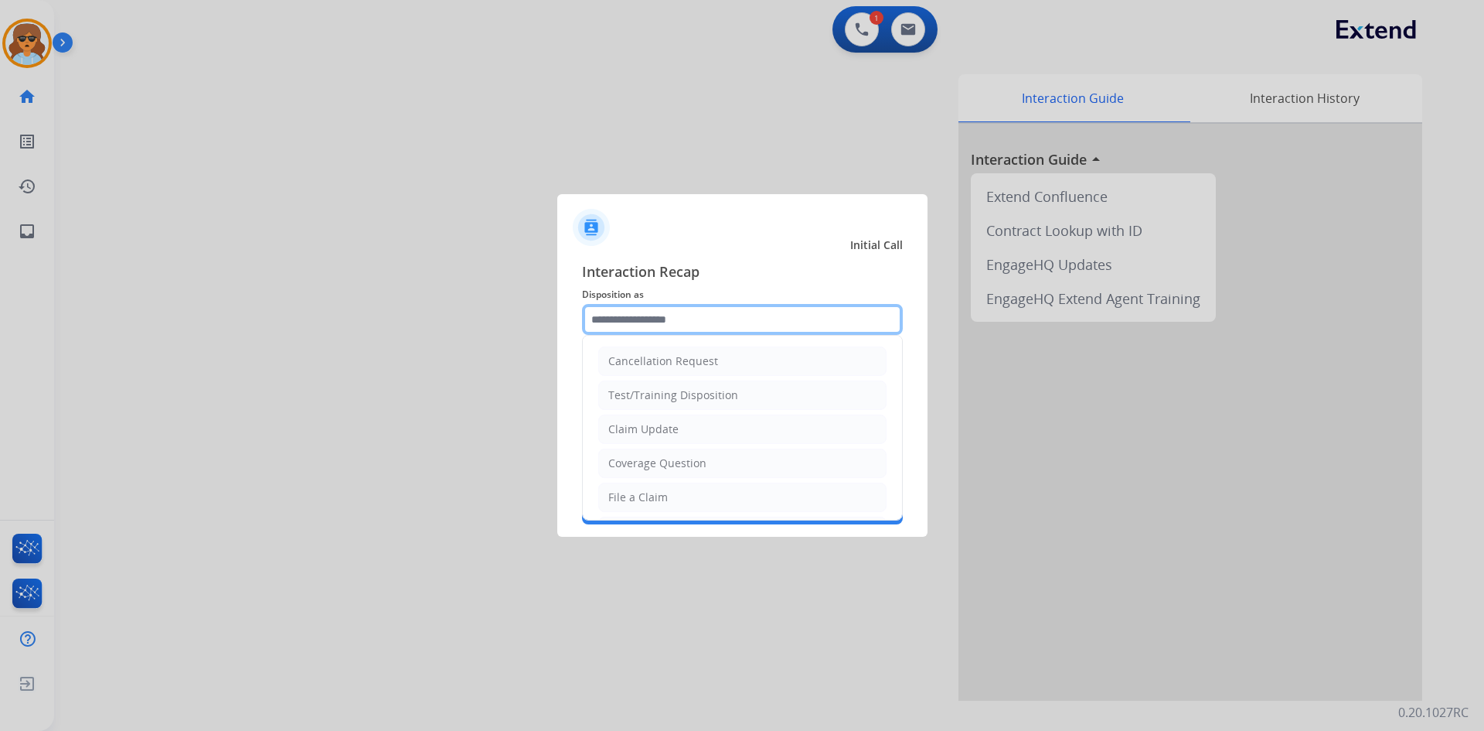
click at [830, 321] on input "text" at bounding box center [742, 319] width 321 height 31
click at [660, 430] on div "Claim Update" at bounding box center [643, 428] width 70 height 15
type input "**********"
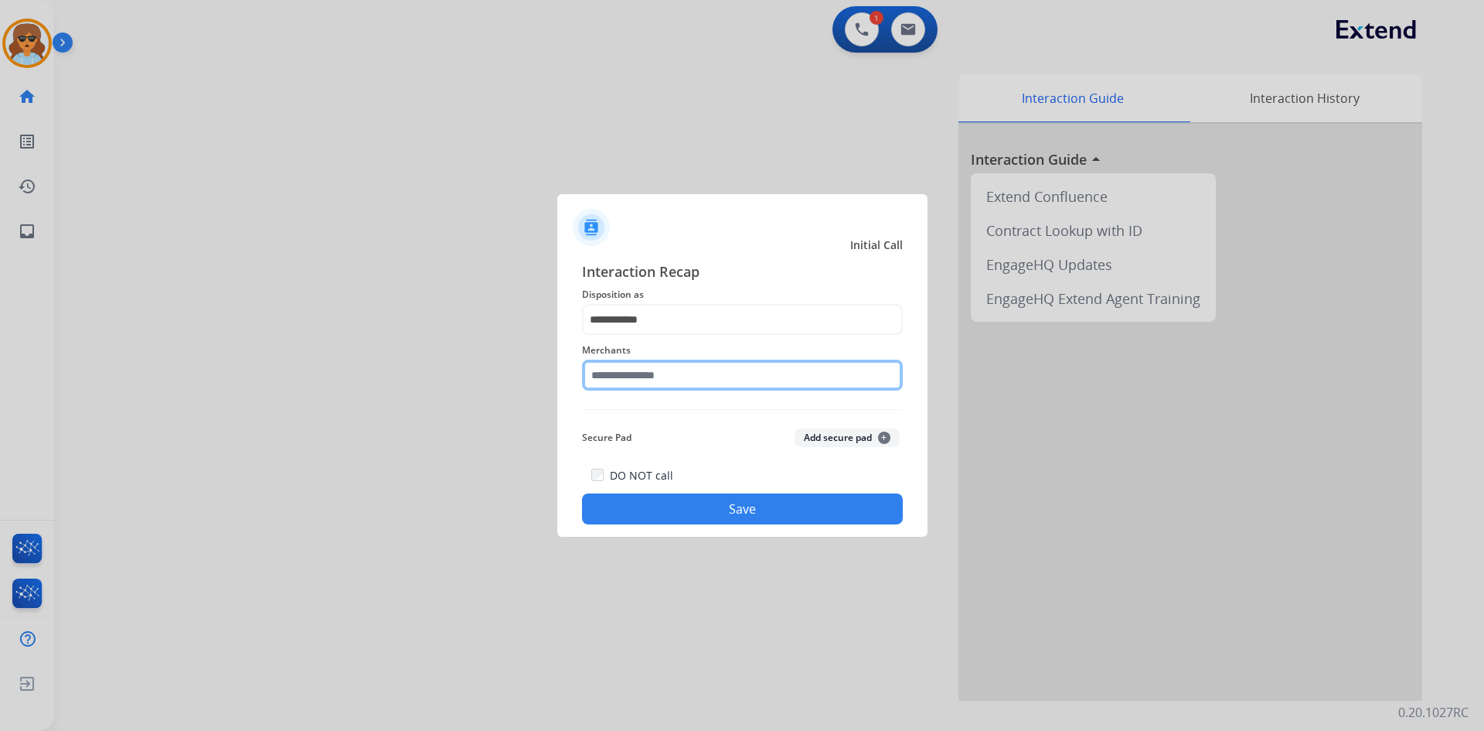
click at [636, 362] on input "text" at bounding box center [742, 375] width 321 height 31
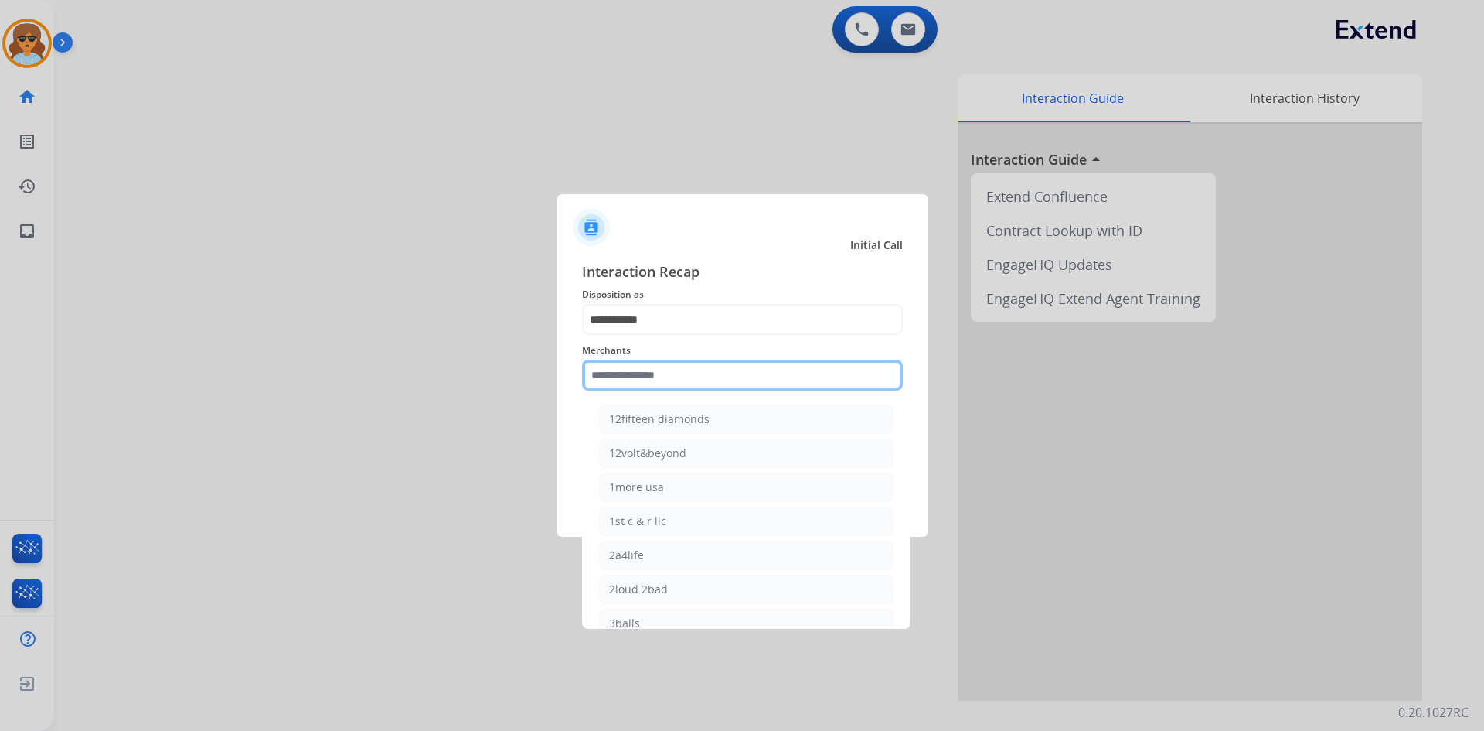
click at [689, 365] on input "text" at bounding box center [742, 375] width 321 height 31
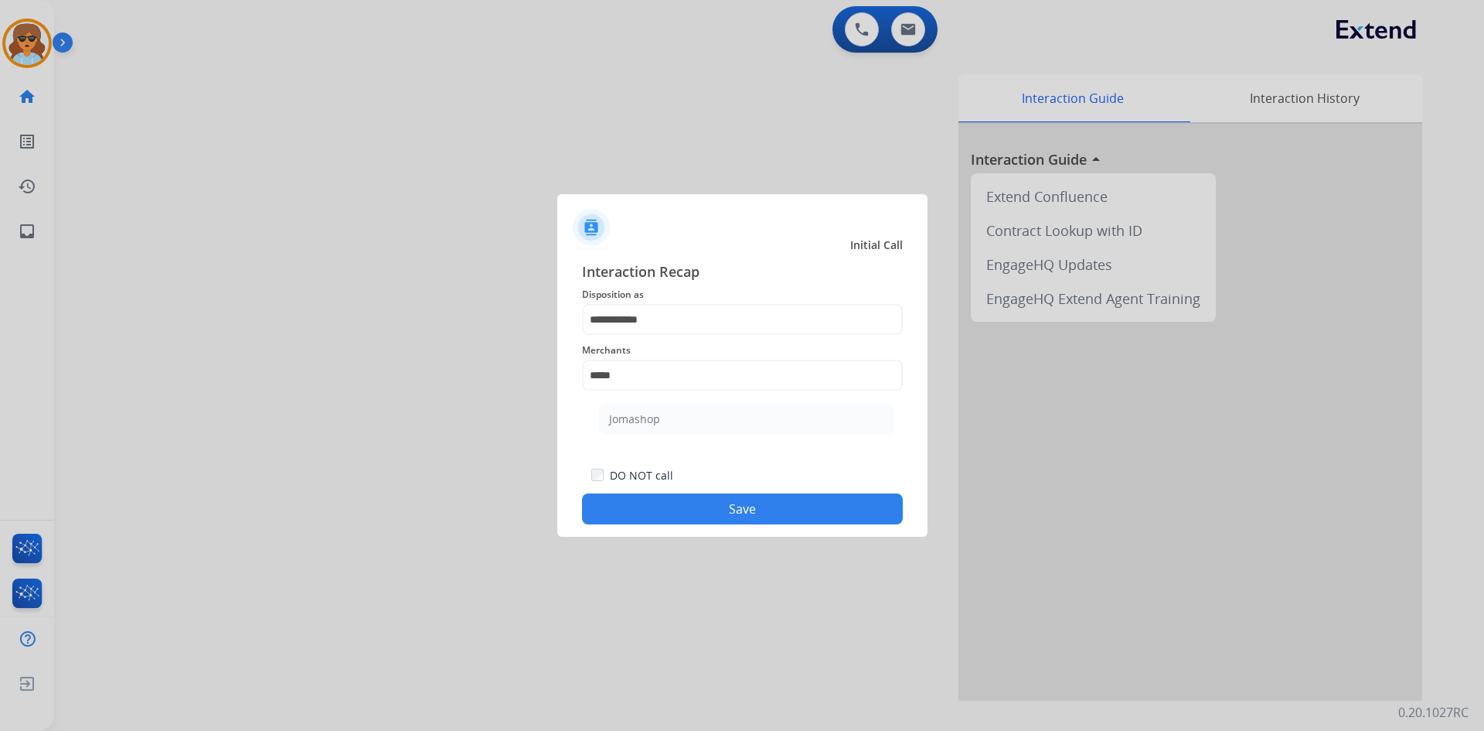
click at [744, 404] on ul "Jomashop" at bounding box center [747, 423] width 304 height 53
click at [741, 416] on div "**********" at bounding box center [742, 393] width 321 height 264
click at [639, 382] on input "*****" at bounding box center [742, 375] width 321 height 31
click at [643, 422] on div "Jomashop" at bounding box center [634, 418] width 51 height 15
type input "********"
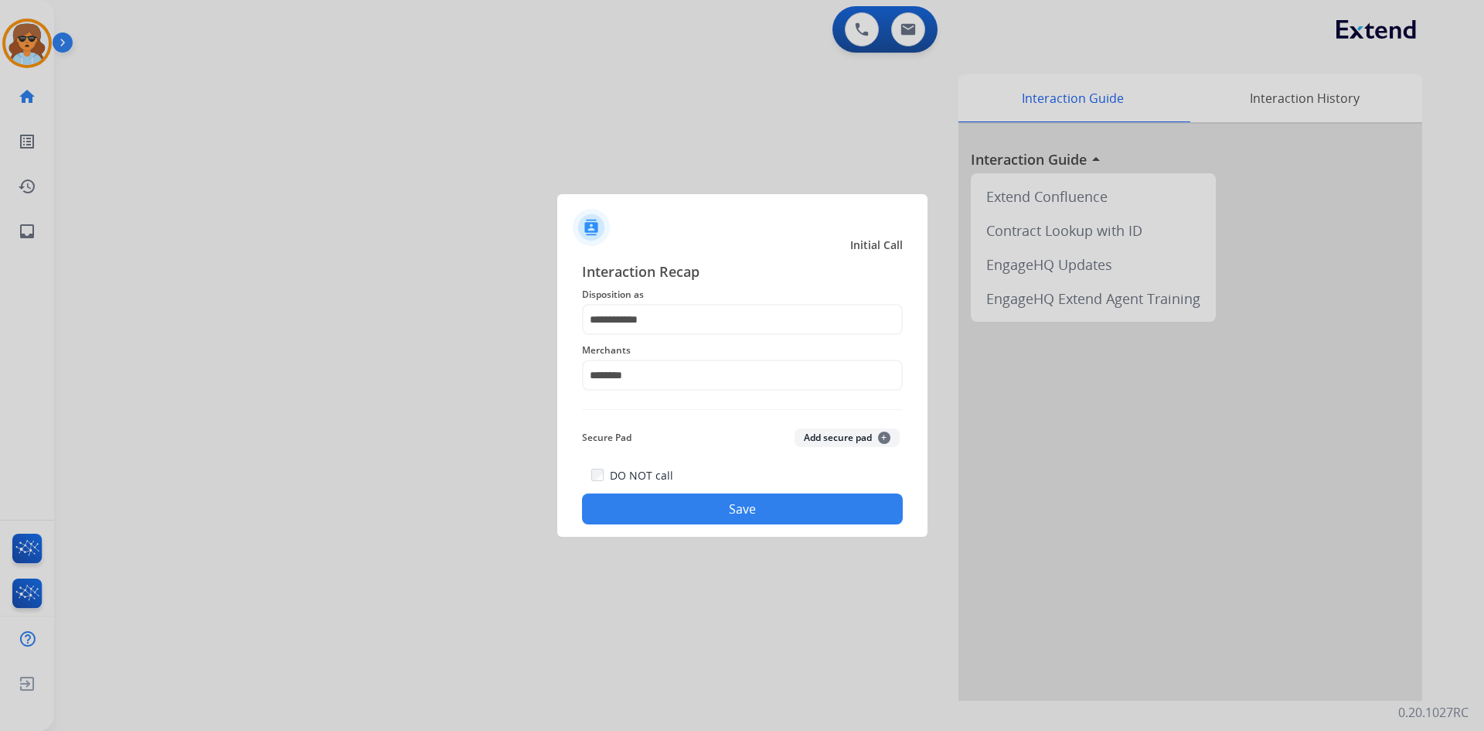
click at [670, 533] on div "**********" at bounding box center [742, 392] width 370 height 288
click at [699, 512] on button "Save" at bounding box center [742, 508] width 321 height 31
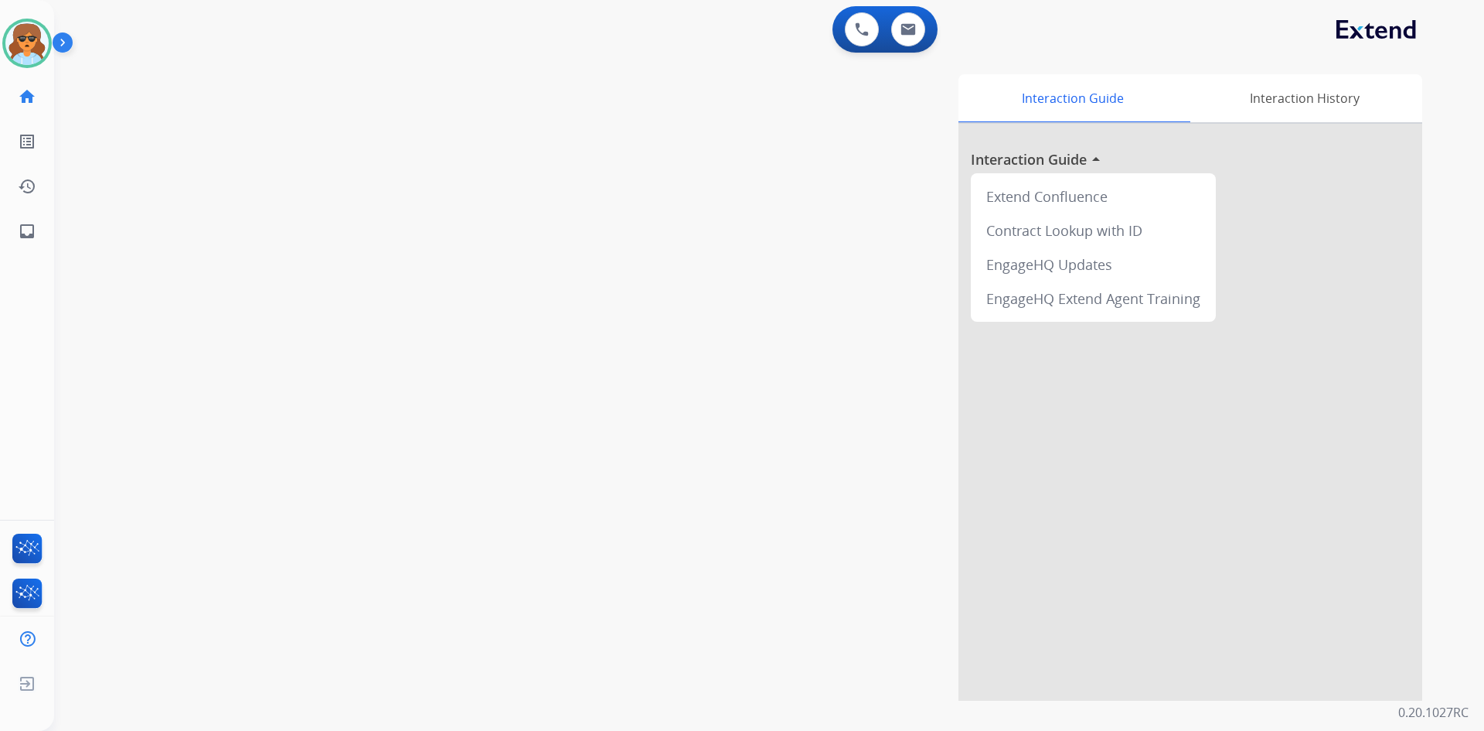
click at [60, 40] on img at bounding box center [66, 45] width 26 height 29
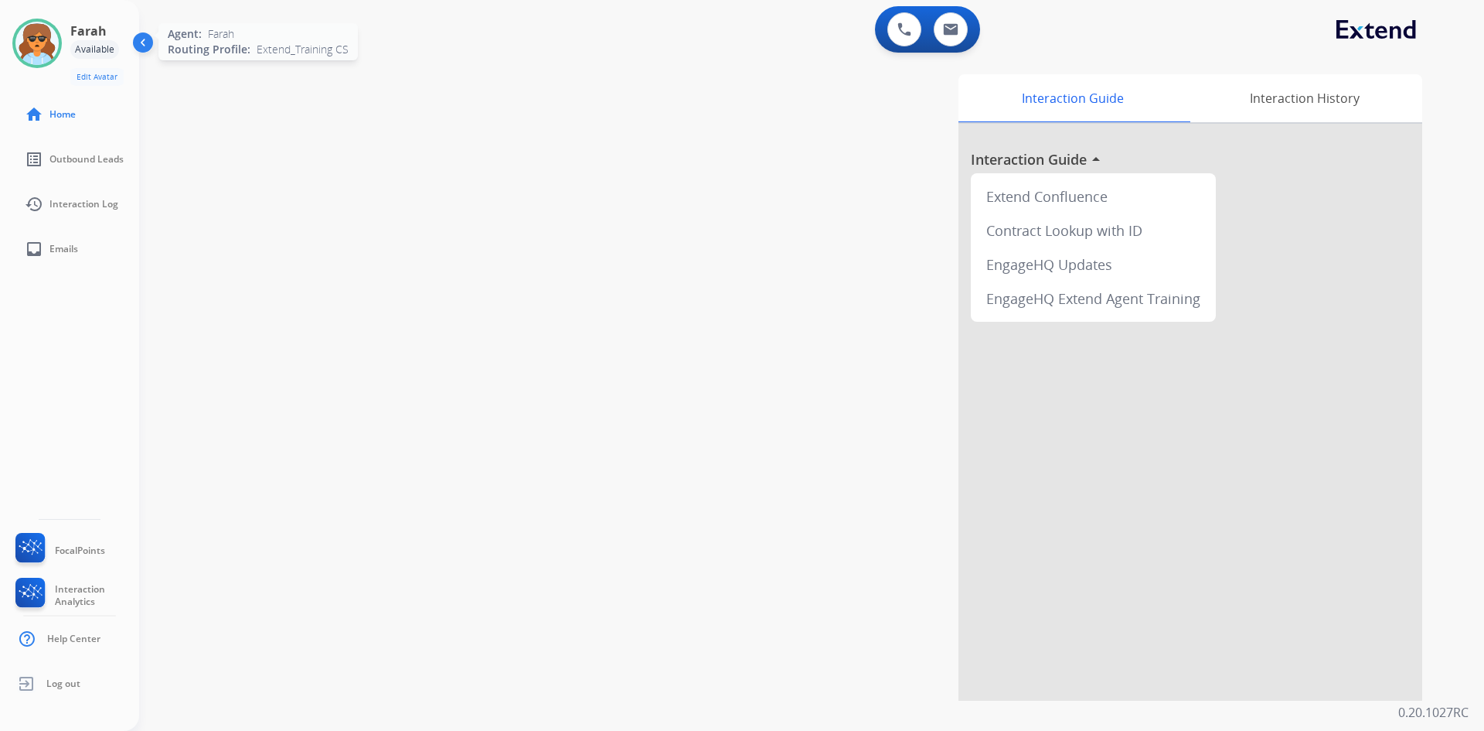
click at [44, 46] on img at bounding box center [36, 43] width 43 height 43
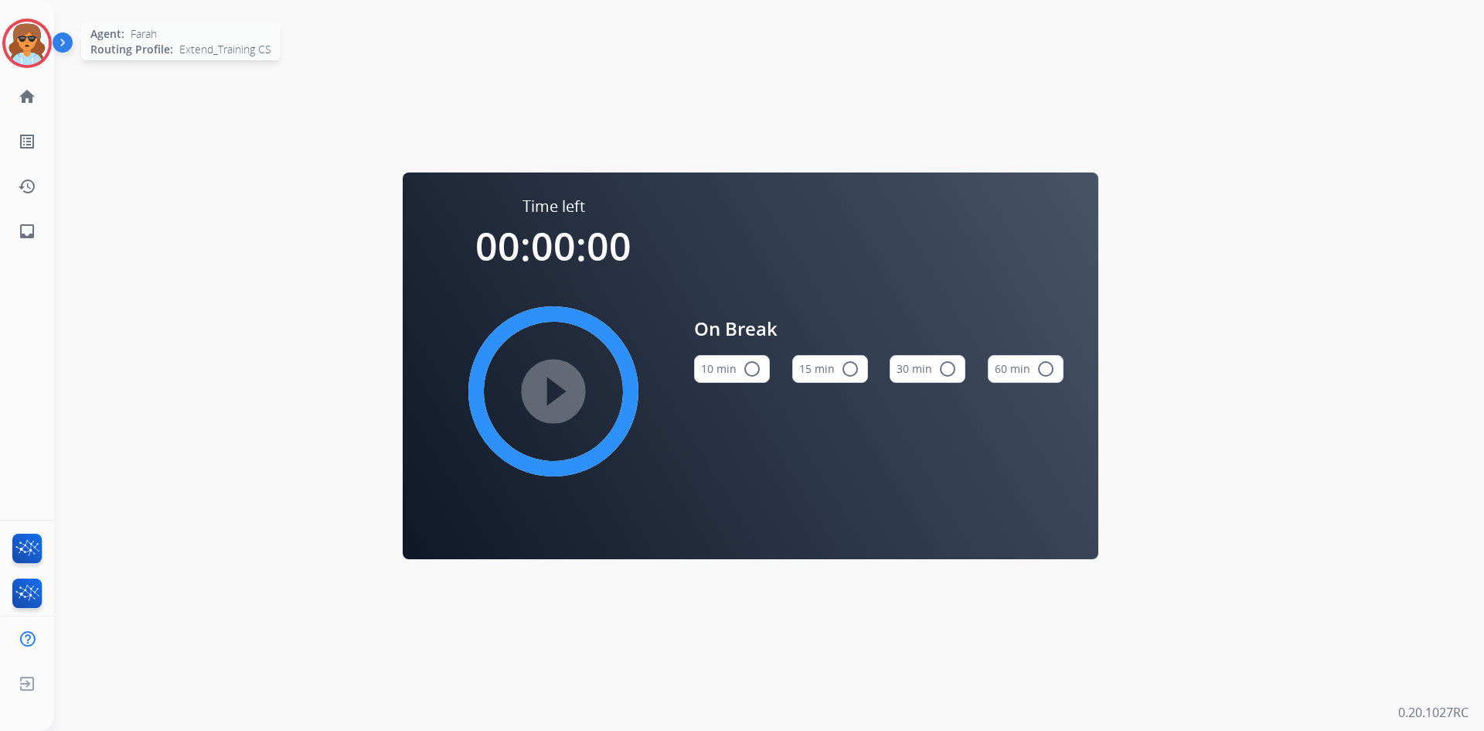
click at [44, 36] on img at bounding box center [26, 43] width 43 height 43
